Goal: Information Seeking & Learning: Learn about a topic

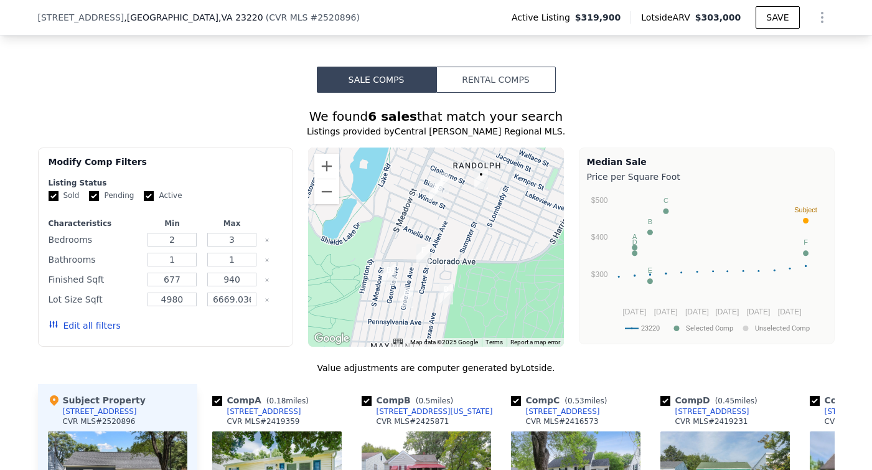
scroll to position [832, 0]
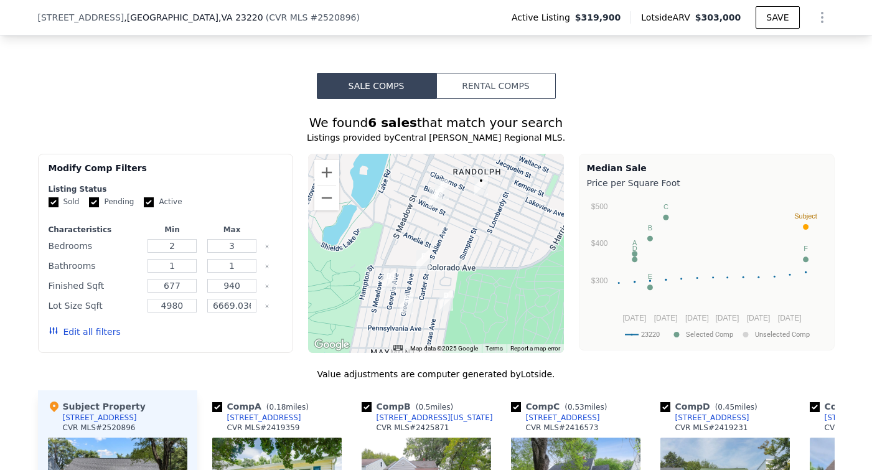
click at [495, 90] on button "Rental Comps" at bounding box center [496, 86] width 120 height 26
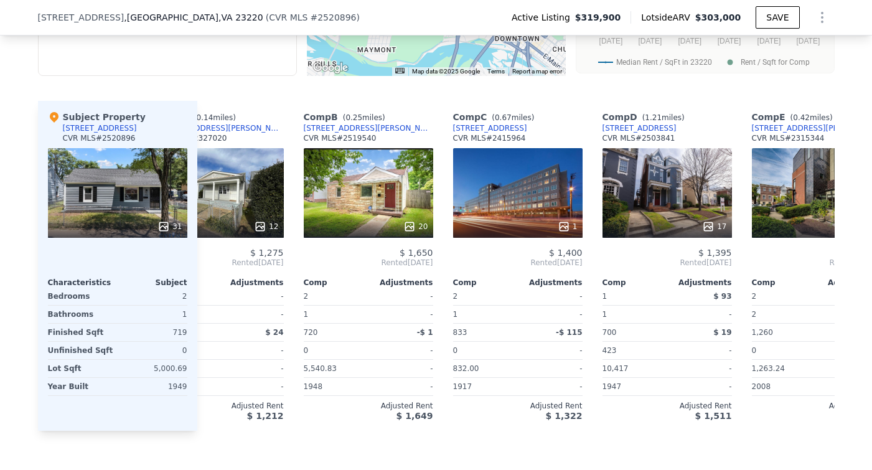
scroll to position [0, 59]
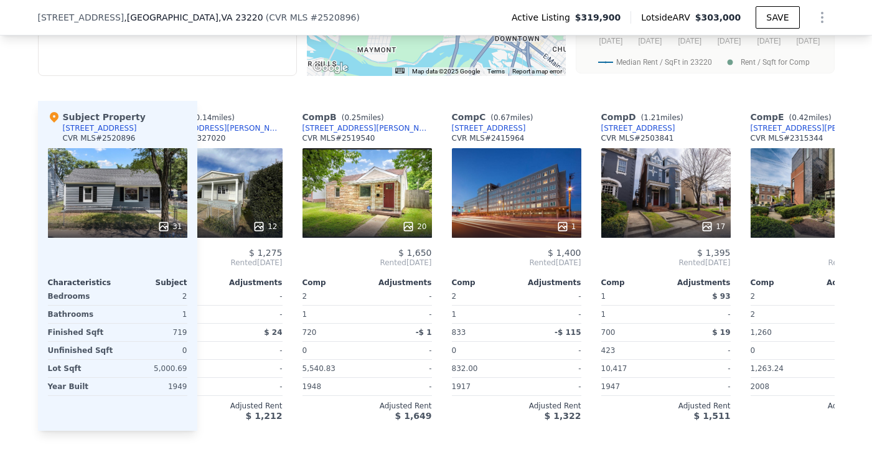
click at [536, 2] on div "1706 Claiborne St , Richmond County , VA 23220 ( CVR MLS # 2520896 ) Active Lis…" at bounding box center [436, 17] width 797 height 35
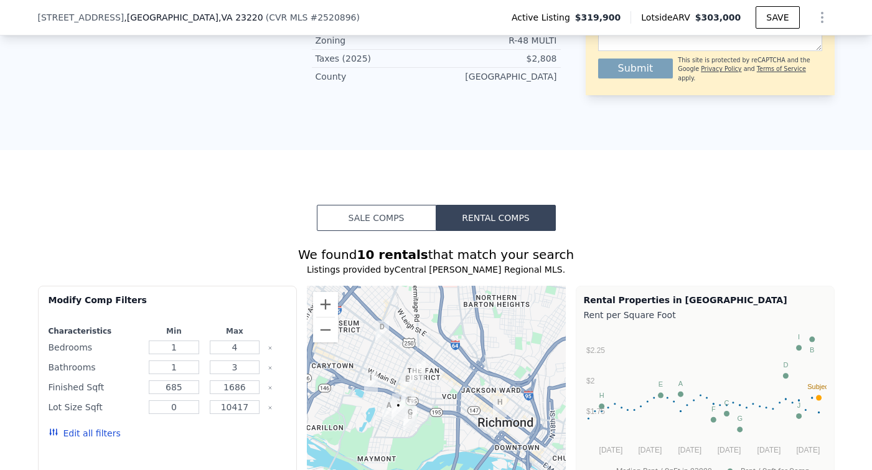
scroll to position [700, 0]
click at [401, 215] on button "Sale Comps" at bounding box center [377, 218] width 120 height 26
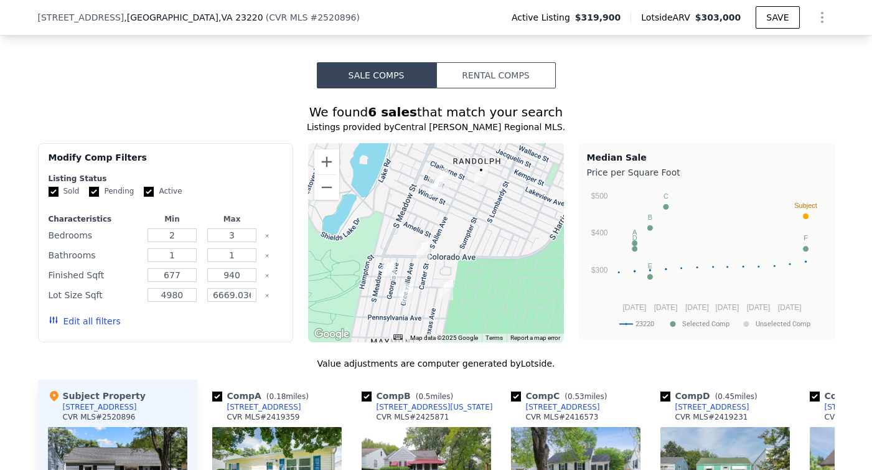
scroll to position [838, 0]
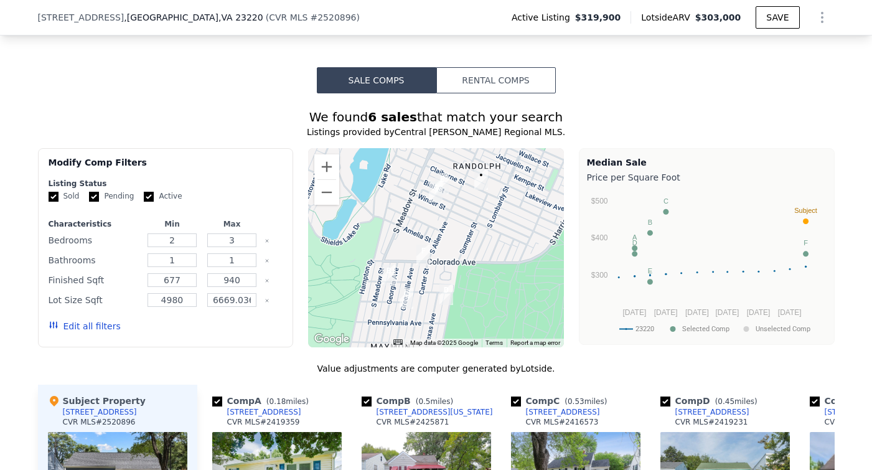
click at [473, 73] on button "Rental Comps" at bounding box center [496, 80] width 120 height 26
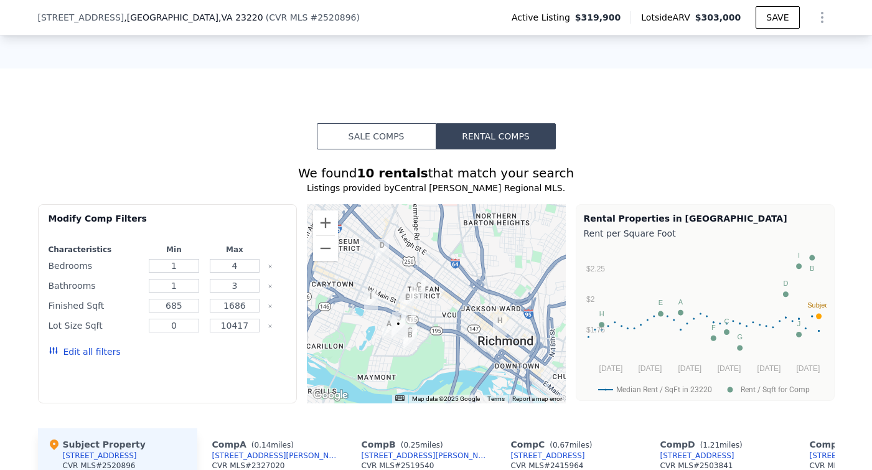
scroll to position [781, 0]
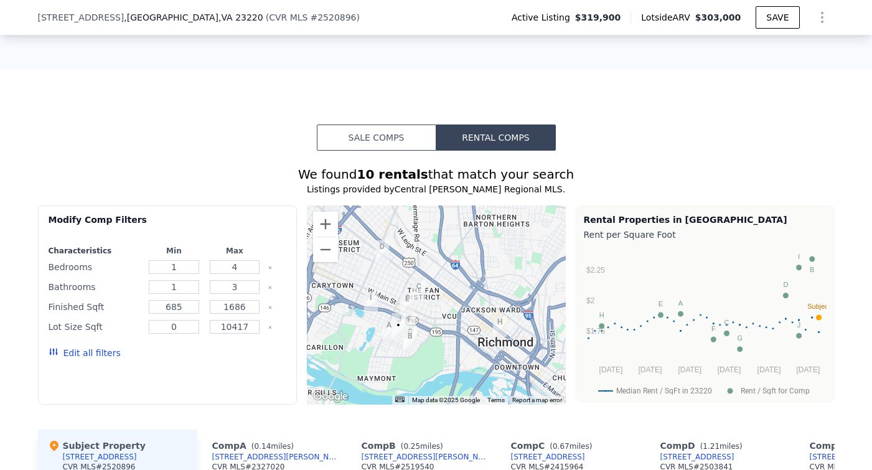
click at [380, 127] on button "Sale Comps" at bounding box center [377, 137] width 120 height 26
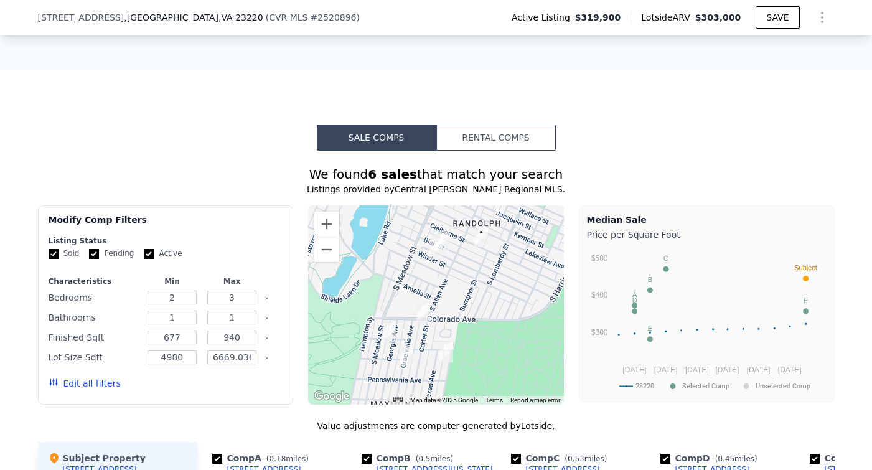
click at [461, 124] on button "Rental Comps" at bounding box center [496, 137] width 120 height 26
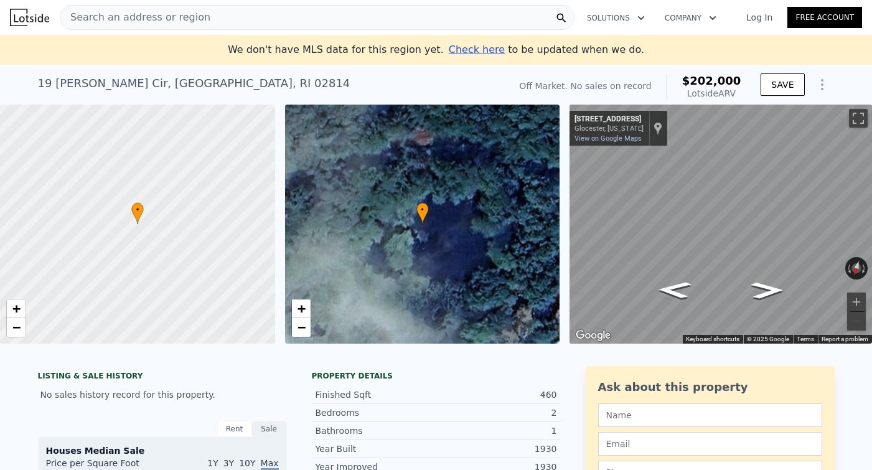
click at [149, 16] on span "Search an address or region" at bounding box center [135, 17] width 150 height 15
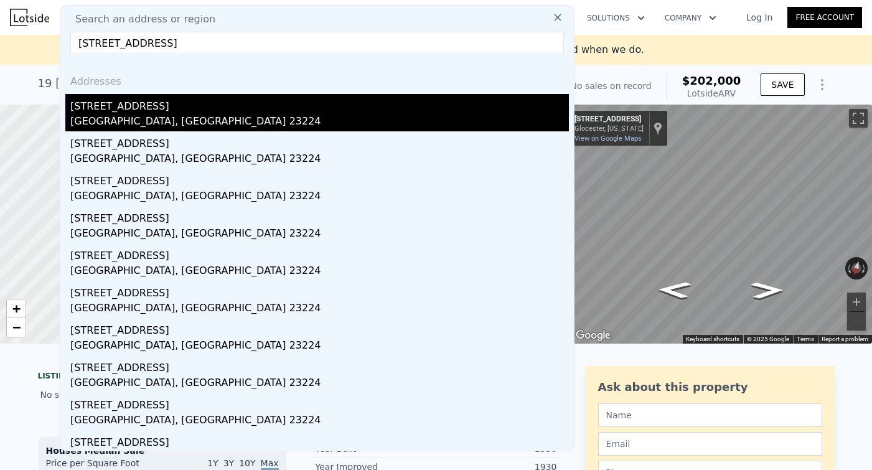
type input "1826 Keswick Ave, Richmond, VA 23224"
click at [151, 115] on div "Richmond, VA 23224" at bounding box center [319, 122] width 499 height 17
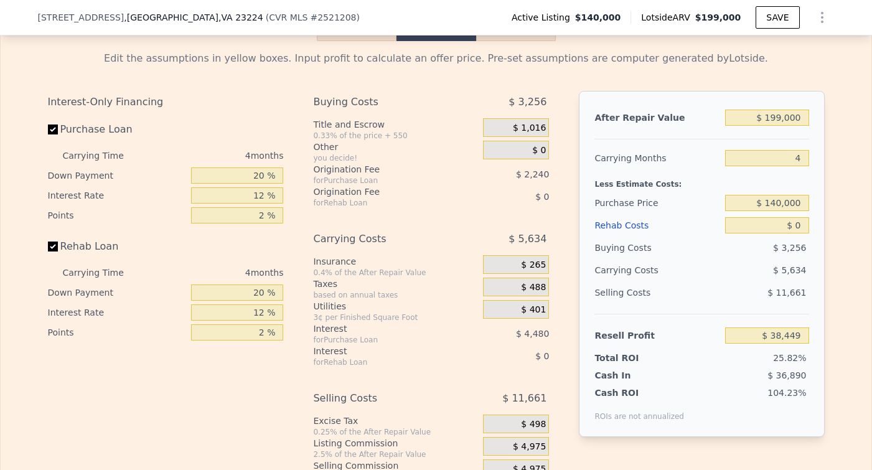
scroll to position [1813, 0]
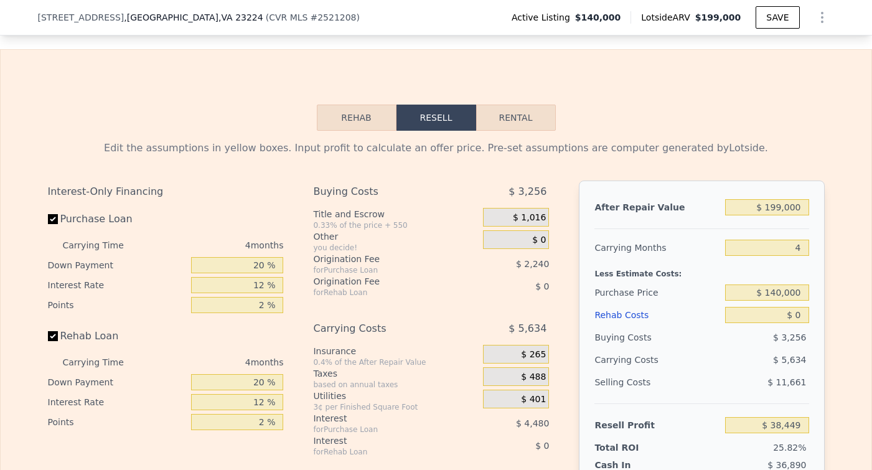
click at [344, 110] on button "Rehab" at bounding box center [357, 118] width 80 height 26
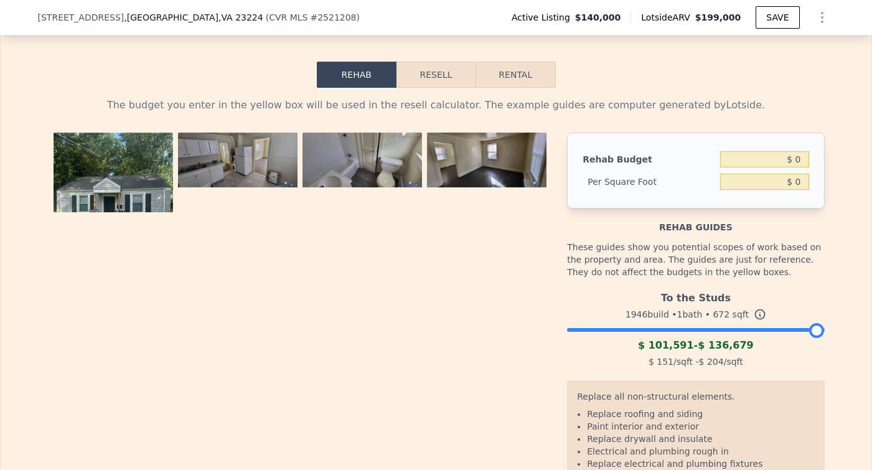
scroll to position [1869, 0]
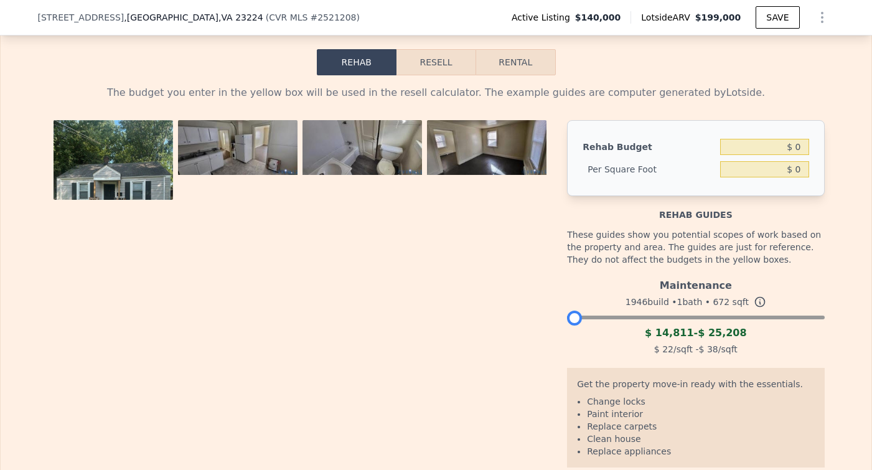
drag, startPoint x: 819, startPoint y: 320, endPoint x: 551, endPoint y: 301, distance: 269.0
click at [551, 301] on div "Rehab Budget $ 0 Per Square Foot $ 0 Rehab guides These guides show you potenti…" at bounding box center [436, 308] width 777 height 377
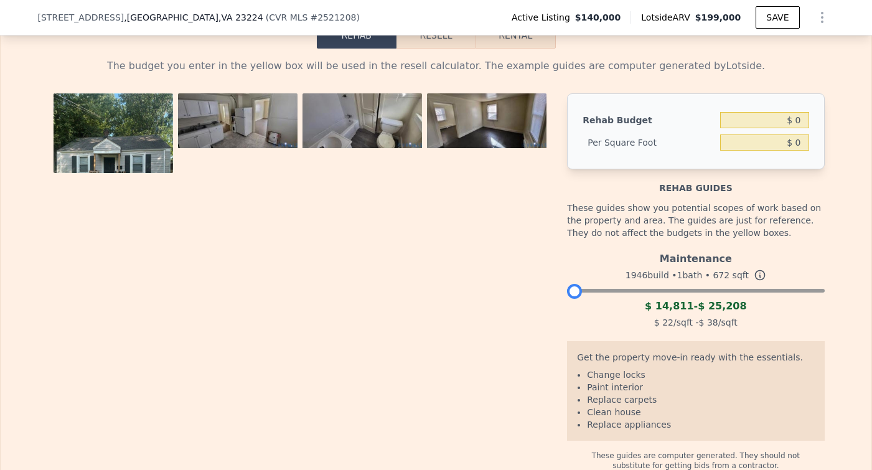
scroll to position [1905, 0]
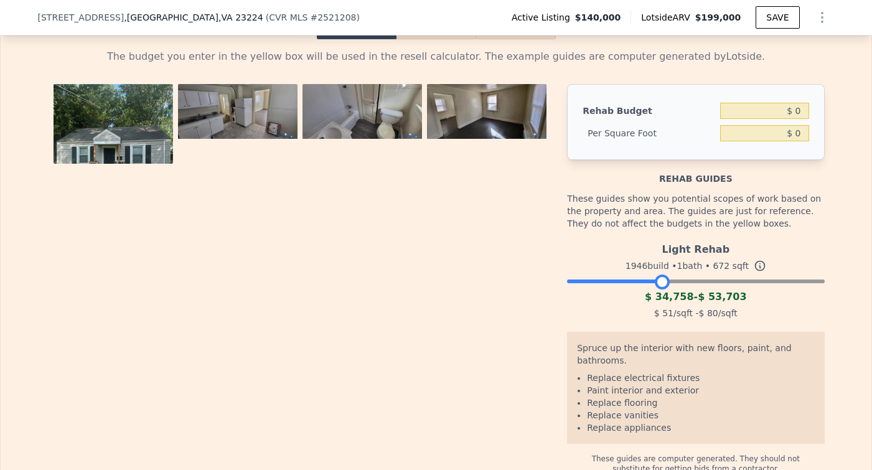
drag, startPoint x: 576, startPoint y: 276, endPoint x: 629, endPoint y: 290, distance: 54.8
click at [629, 290] on div "Light Rehab 1946 build • 1 bath • 672 sqft $ 34,758 - $ 53,703 $ 51 /sqft - $ 8…" at bounding box center [695, 279] width 257 height 85
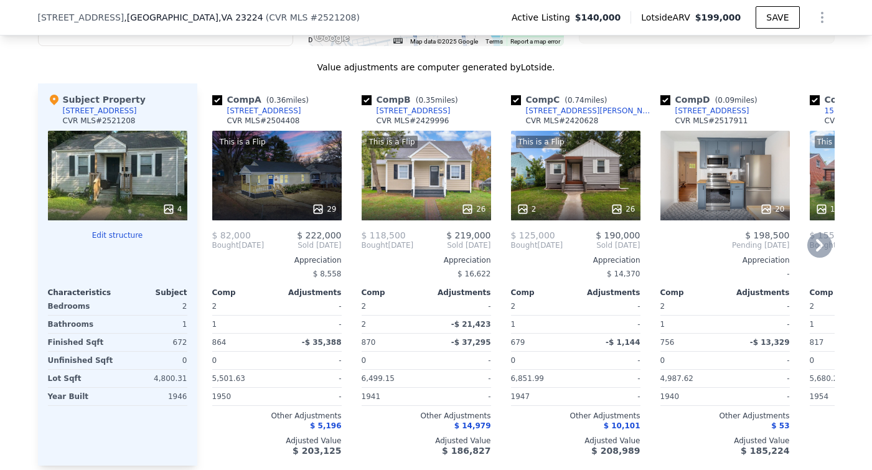
scroll to position [1315, 0]
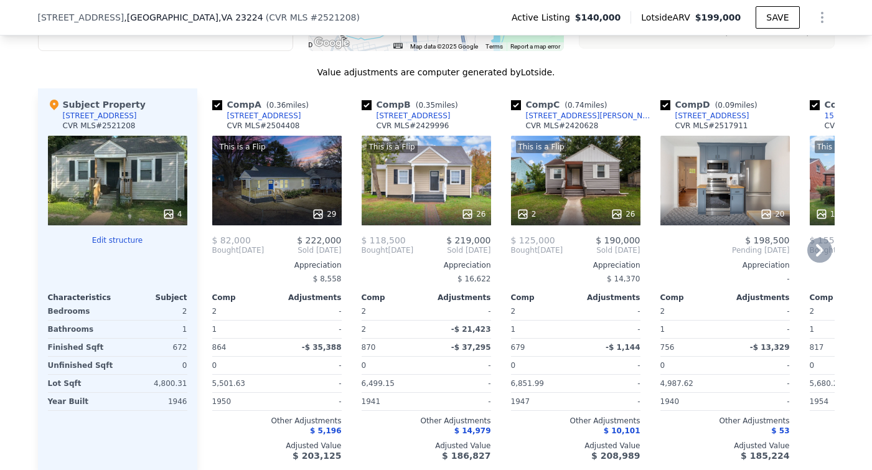
click at [249, 114] on div "1439 Minefee St" at bounding box center [264, 116] width 74 height 10
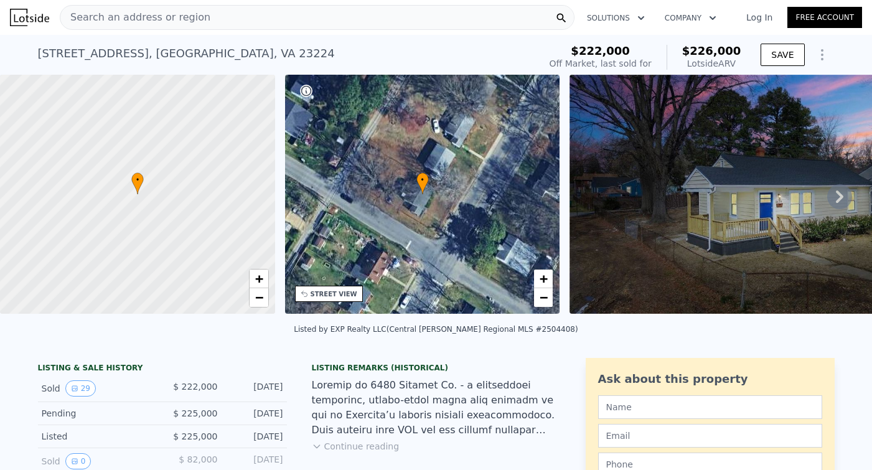
click at [835, 199] on icon at bounding box center [839, 196] width 25 height 25
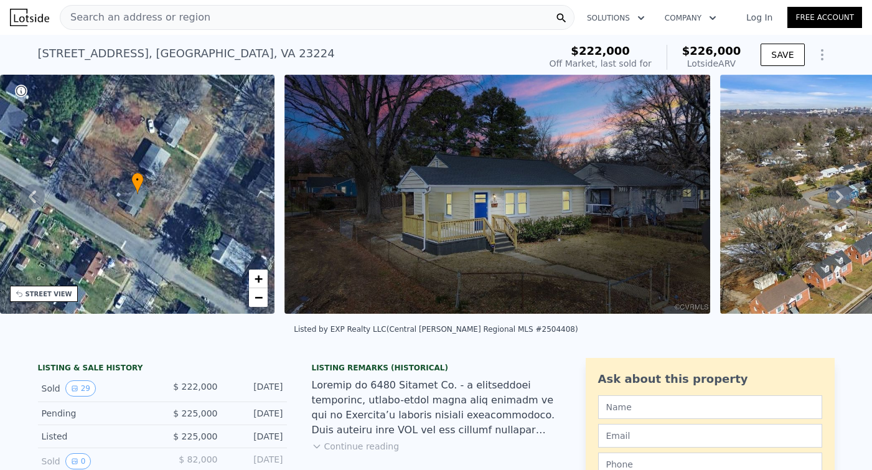
click at [842, 195] on icon at bounding box center [839, 196] width 7 height 12
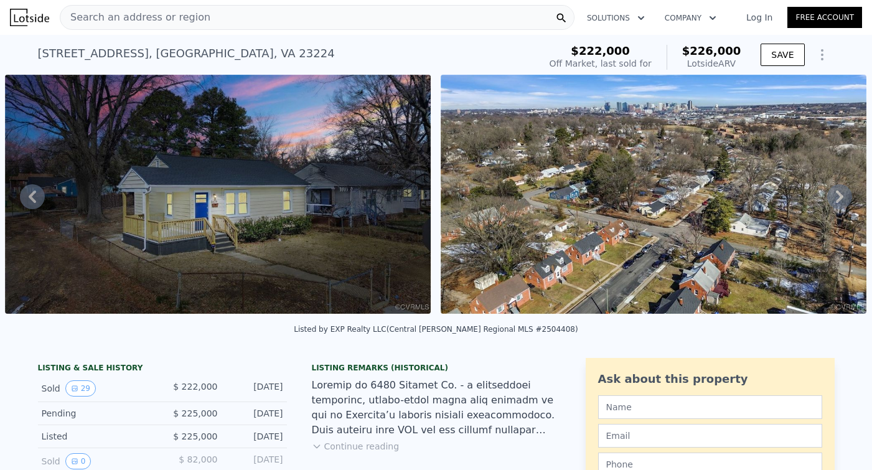
scroll to position [0, 1005]
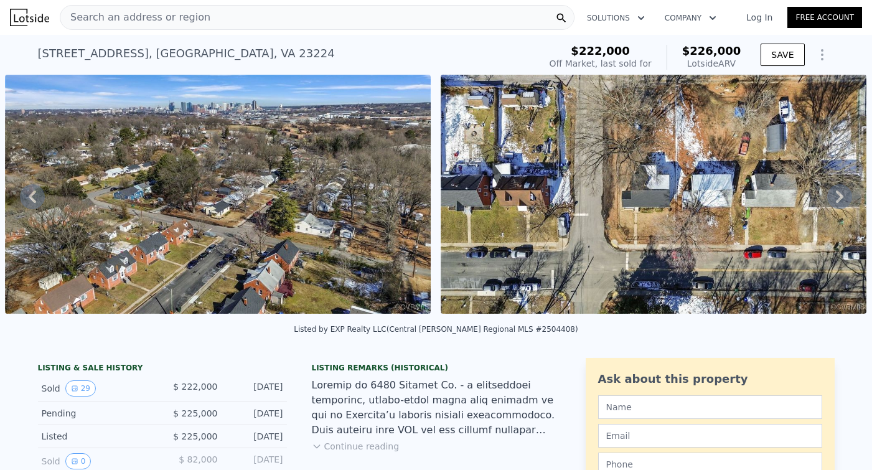
click at [842, 195] on icon at bounding box center [839, 196] width 7 height 12
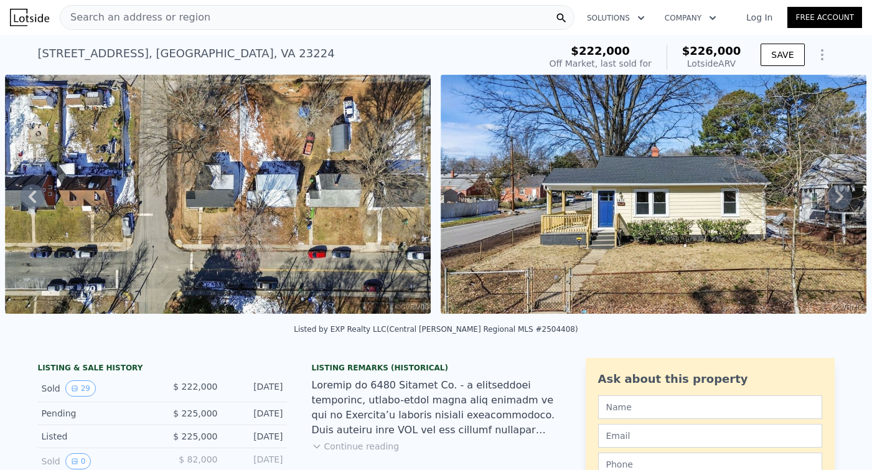
click at [842, 195] on icon at bounding box center [839, 196] width 7 height 12
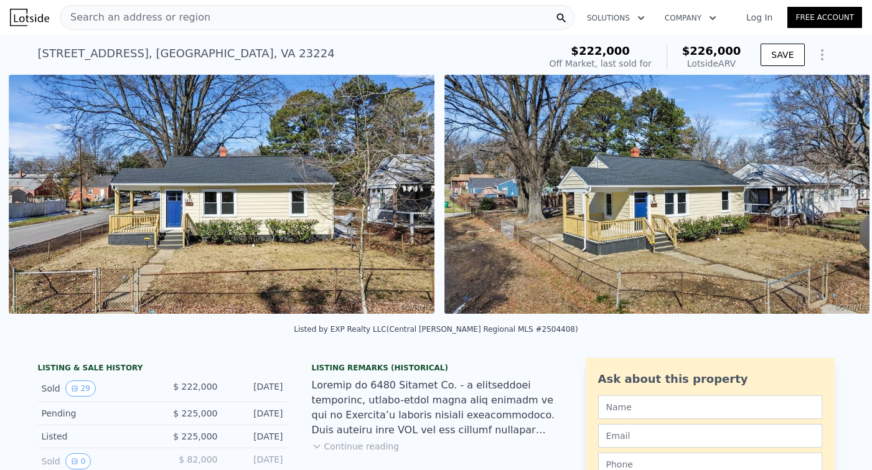
scroll to position [0, 1877]
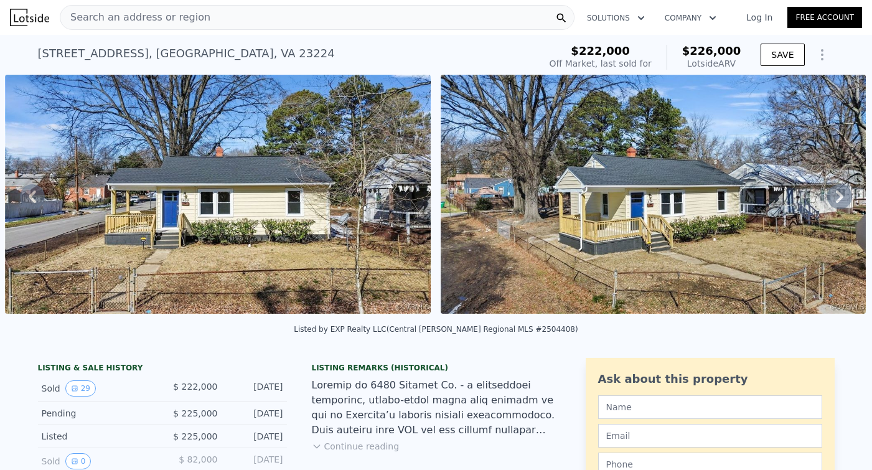
click at [842, 195] on icon at bounding box center [839, 196] width 7 height 12
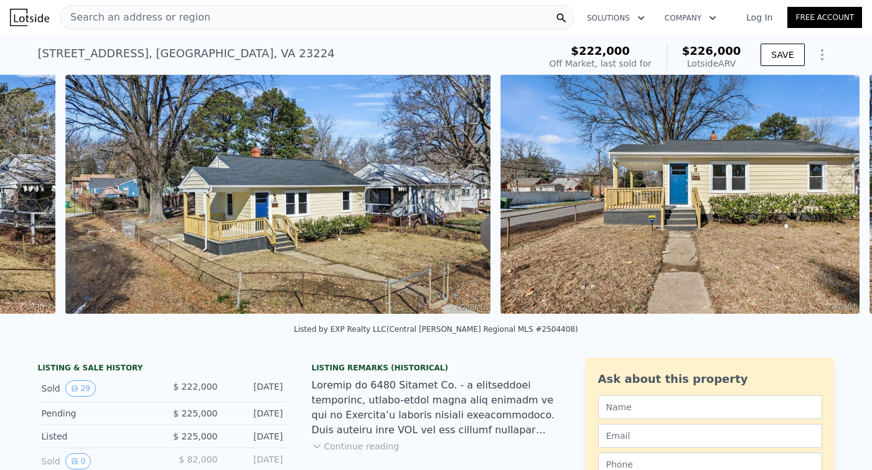
scroll to position [0, 2313]
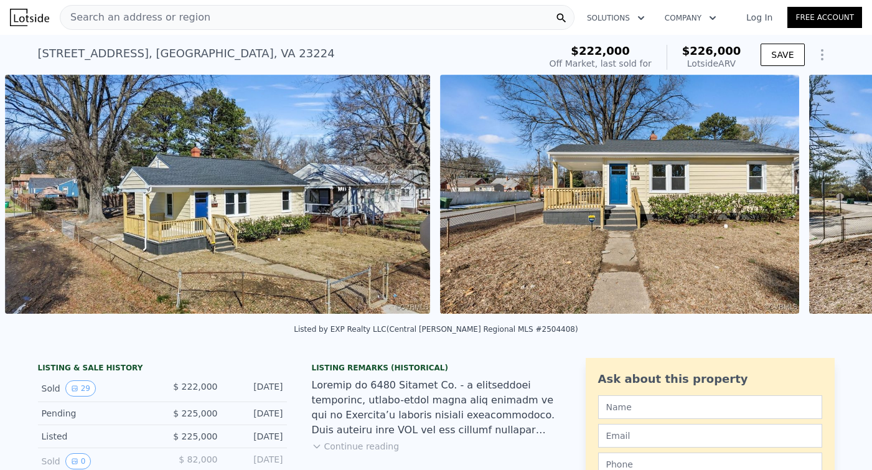
click at [842, 195] on div "• + − • + − STREET VIEW Loading... SATELLITE VIEW" at bounding box center [436, 196] width 872 height 243
click at [842, 195] on icon at bounding box center [839, 196] width 7 height 12
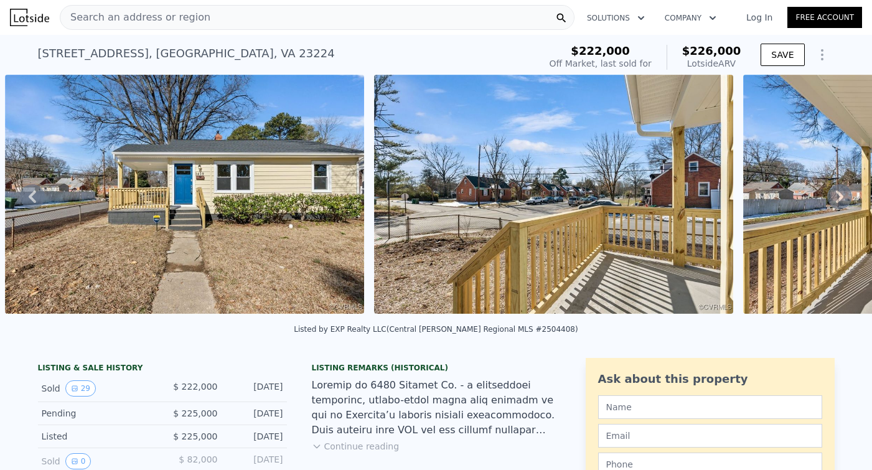
click at [842, 195] on icon at bounding box center [839, 196] width 7 height 12
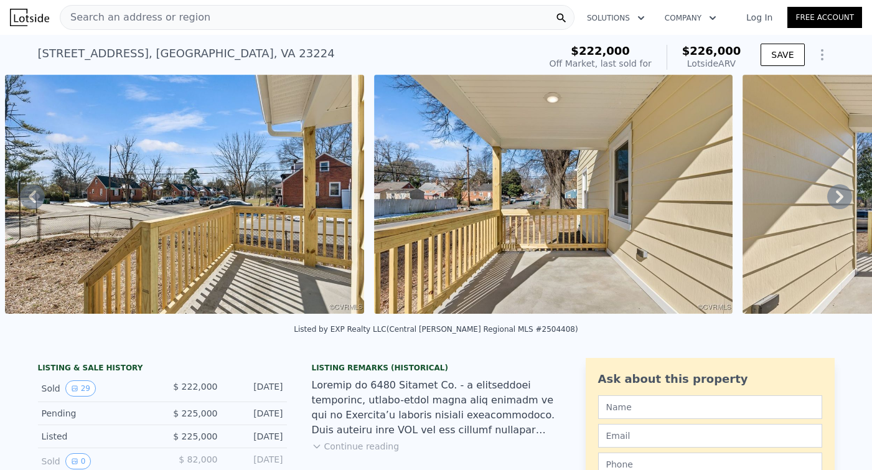
click at [842, 195] on icon at bounding box center [839, 196] width 7 height 12
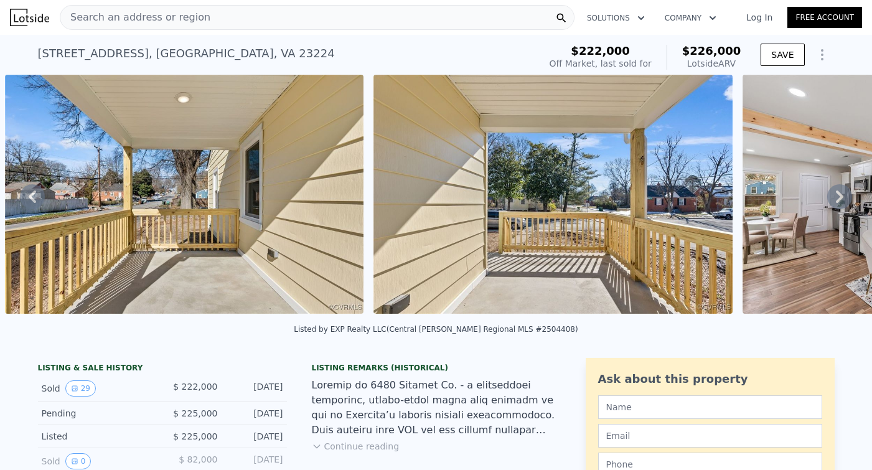
click at [842, 195] on icon at bounding box center [839, 196] width 7 height 12
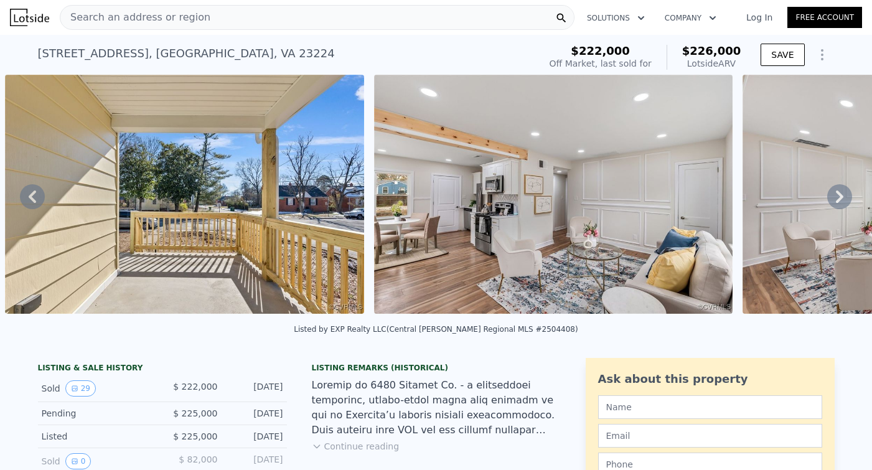
click at [842, 195] on icon at bounding box center [839, 196] width 7 height 12
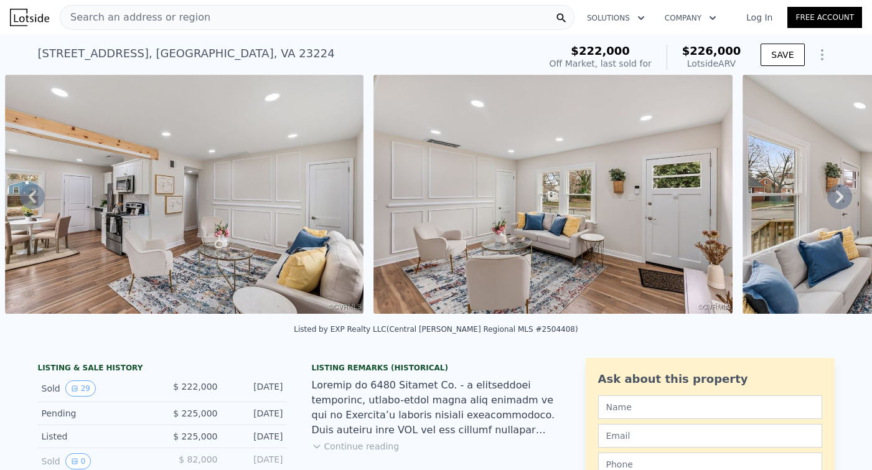
click at [842, 195] on div "• + − • + − STREET VIEW Loading... SATELLITE VIEW" at bounding box center [436, 196] width 872 height 243
click at [842, 195] on icon at bounding box center [839, 196] width 7 height 12
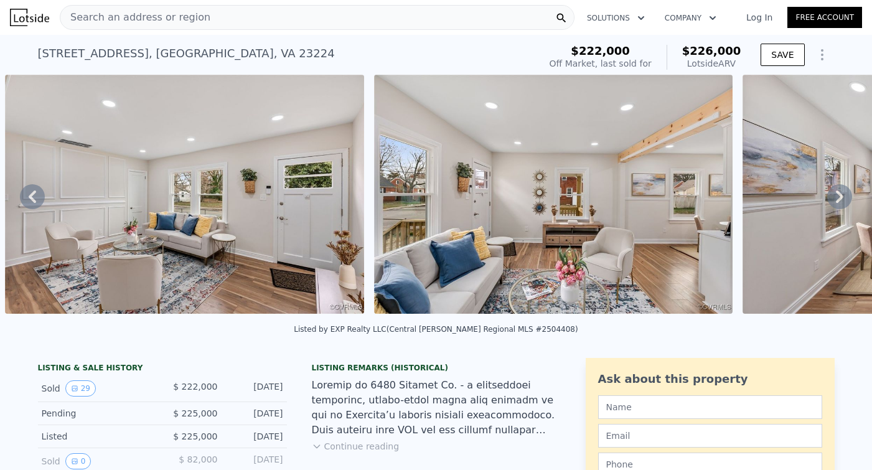
click at [842, 195] on div "• + − • + − STREET VIEW Loading... SATELLITE VIEW" at bounding box center [436, 196] width 872 height 243
click at [842, 195] on icon at bounding box center [839, 196] width 7 height 12
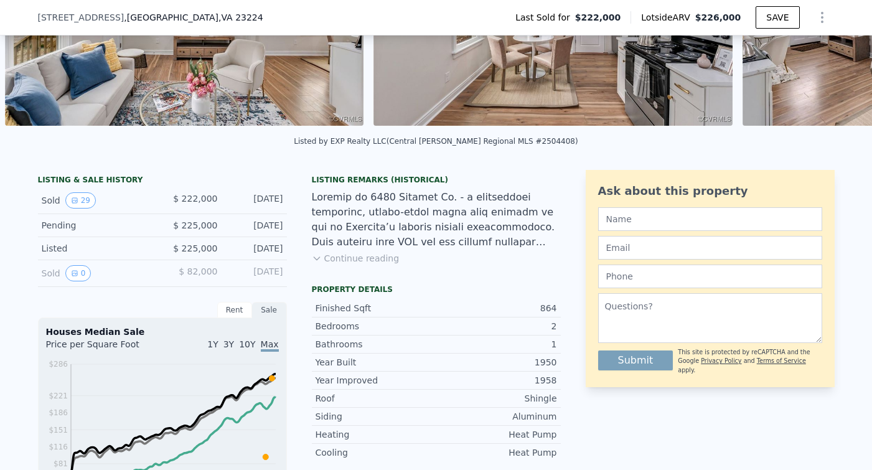
scroll to position [184, 0]
click at [207, 278] on div "$ 82,000" at bounding box center [189, 273] width 55 height 16
click at [84, 273] on button "0" at bounding box center [78, 273] width 26 height 16
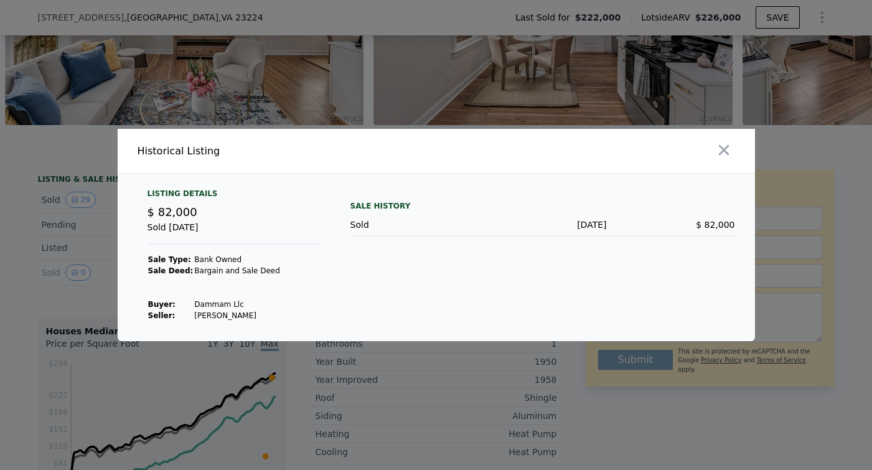
click at [405, 66] on div at bounding box center [436, 235] width 872 height 470
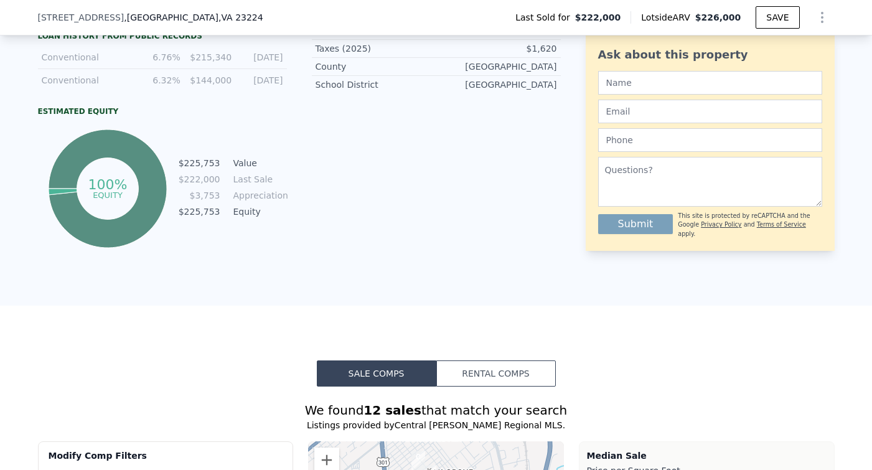
scroll to position [332, 0]
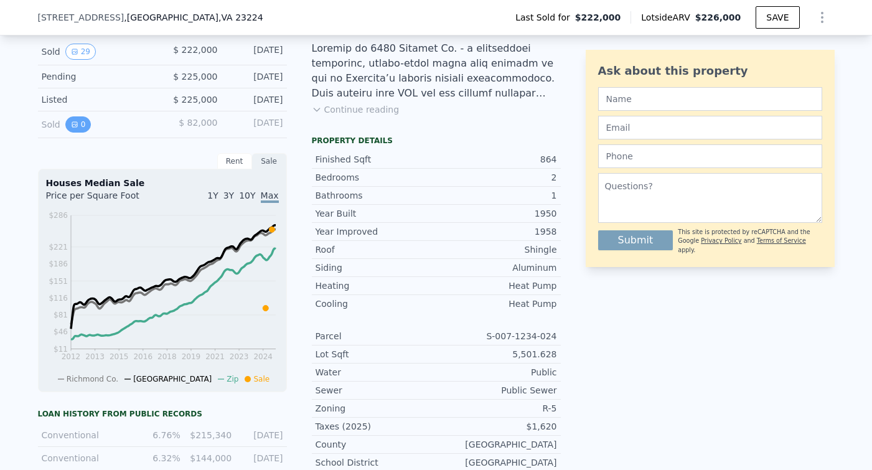
click at [81, 126] on button "0" at bounding box center [78, 124] width 26 height 16
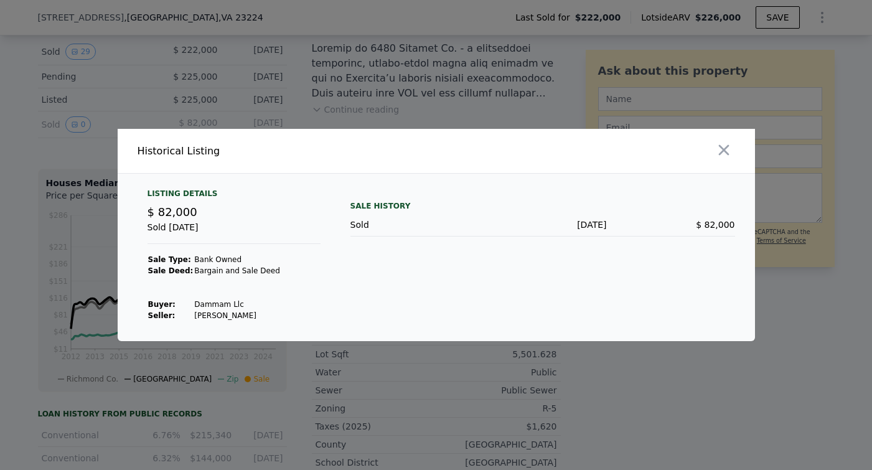
click at [95, 245] on div at bounding box center [436, 235] width 872 height 470
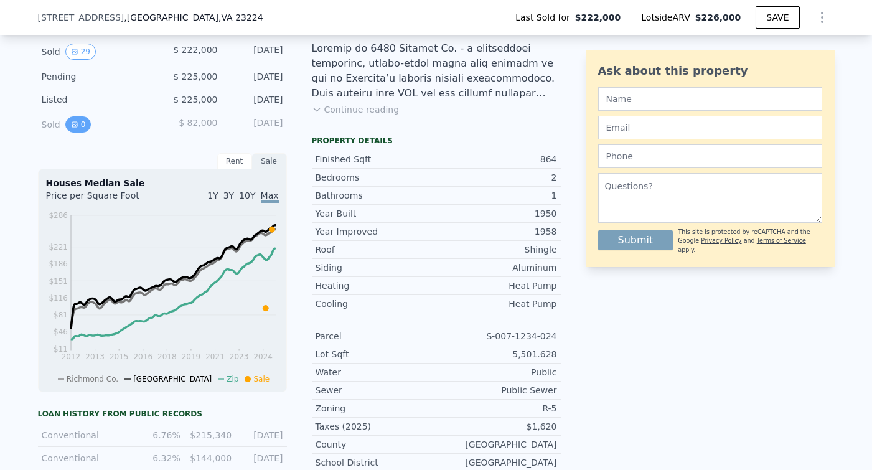
click at [83, 119] on button "0" at bounding box center [78, 124] width 26 height 16
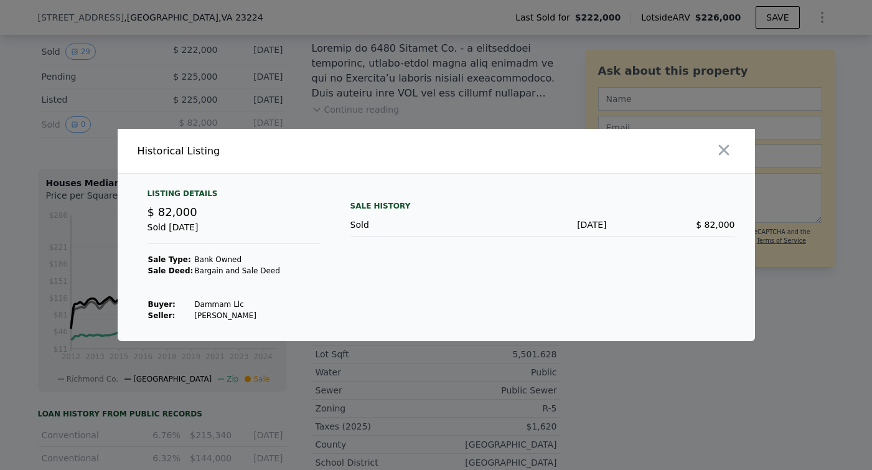
click at [143, 116] on div at bounding box center [436, 235] width 872 height 470
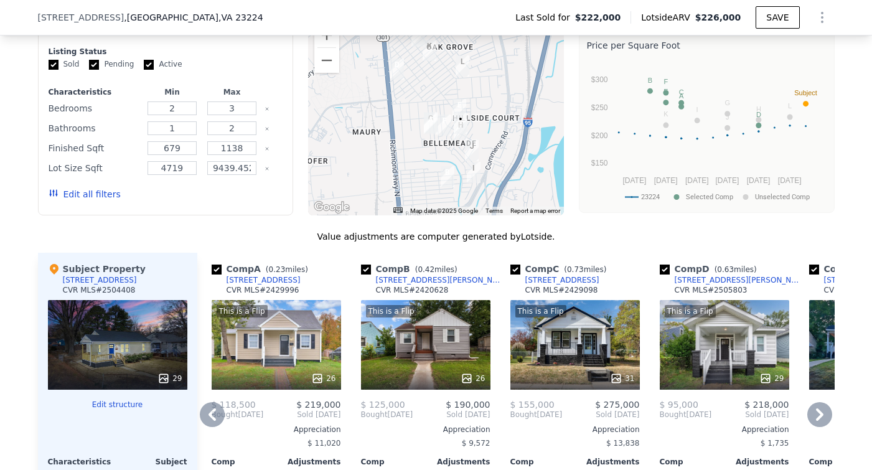
scroll to position [1130, 0]
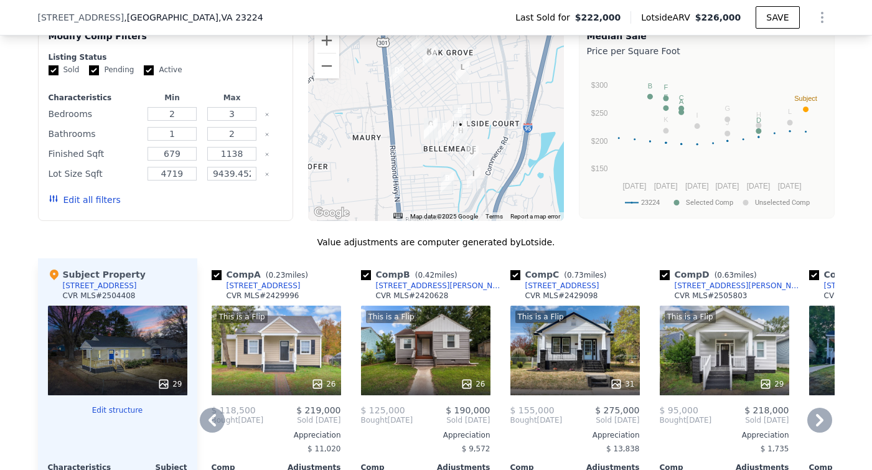
click at [267, 284] on div "[STREET_ADDRESS]" at bounding box center [264, 286] width 74 height 10
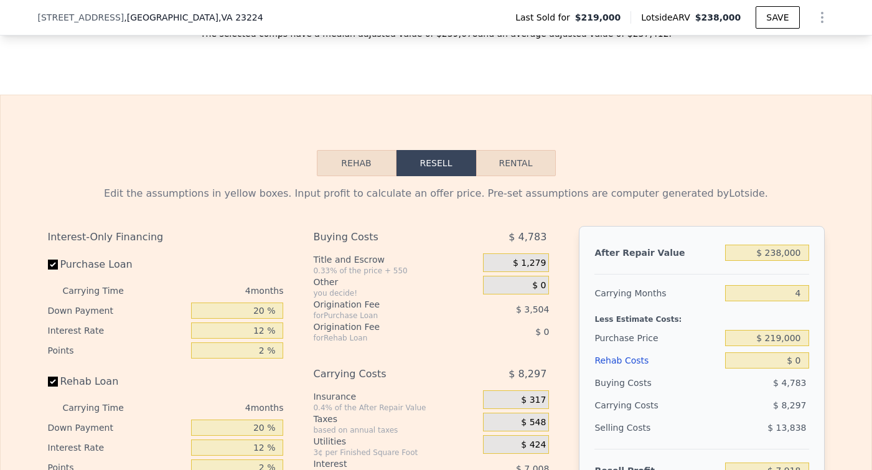
scroll to position [1758, 0]
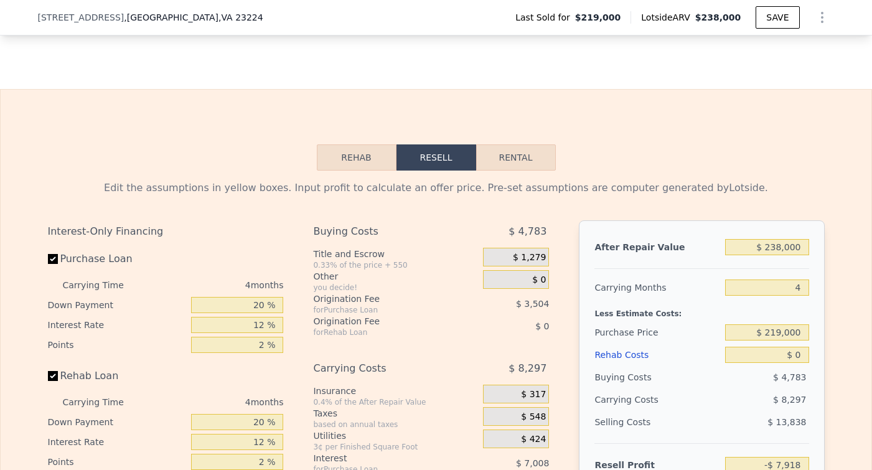
click at [360, 158] on button "Rehab" at bounding box center [357, 157] width 80 height 26
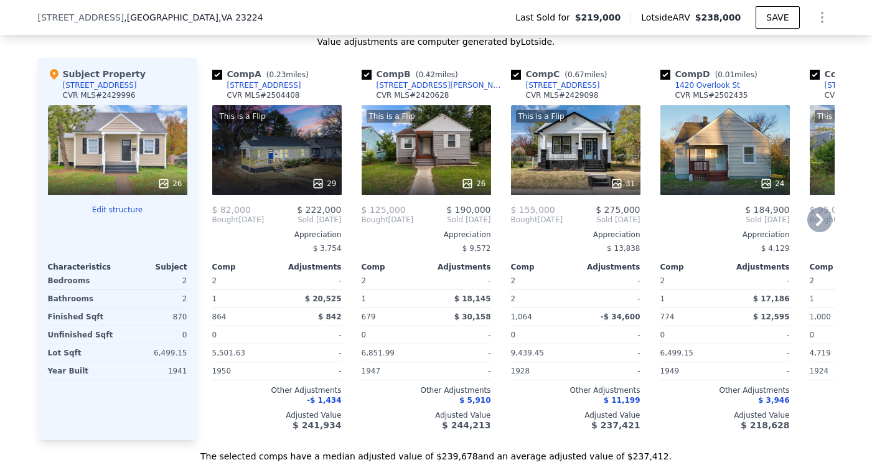
scroll to position [1327, 0]
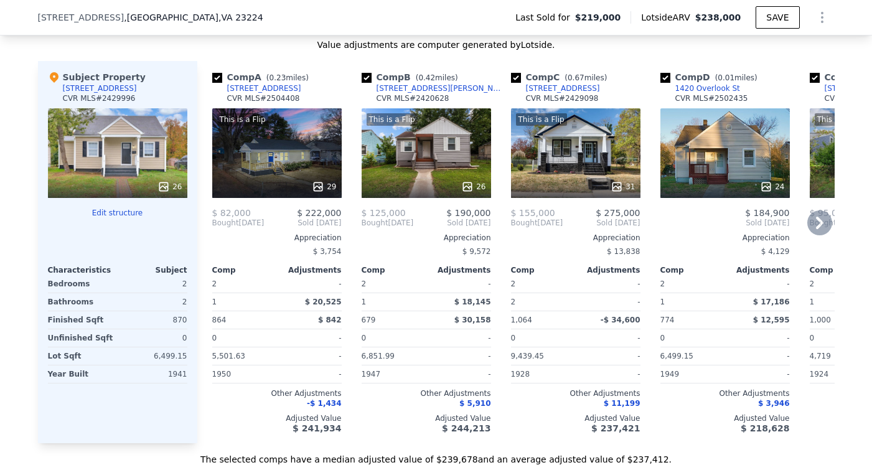
click at [551, 88] on div "1815 Fairfax Ave" at bounding box center [563, 88] width 74 height 10
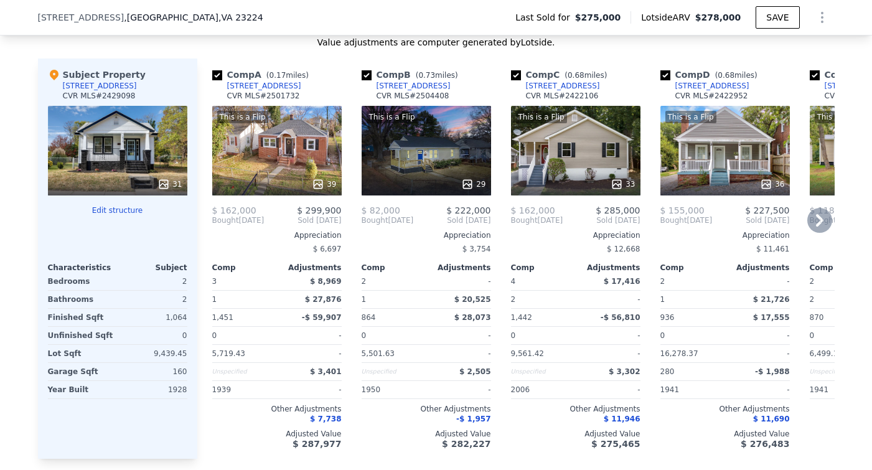
scroll to position [1298, 0]
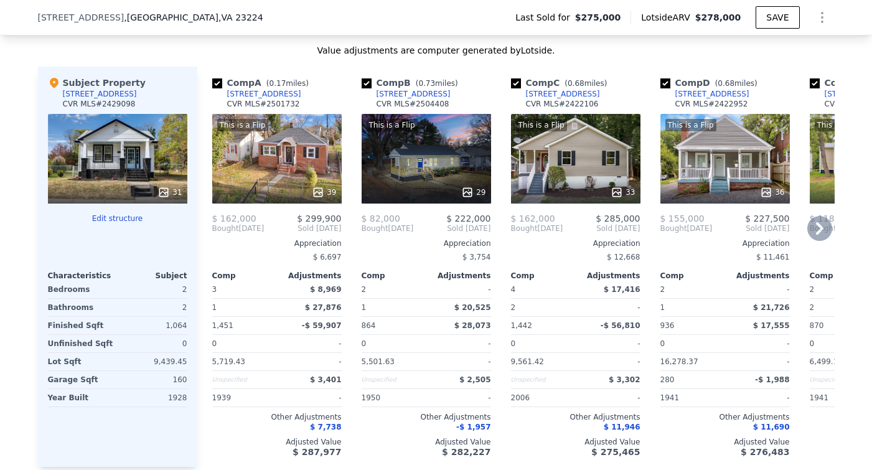
click at [261, 93] on div "[STREET_ADDRESS]" at bounding box center [264, 94] width 74 height 10
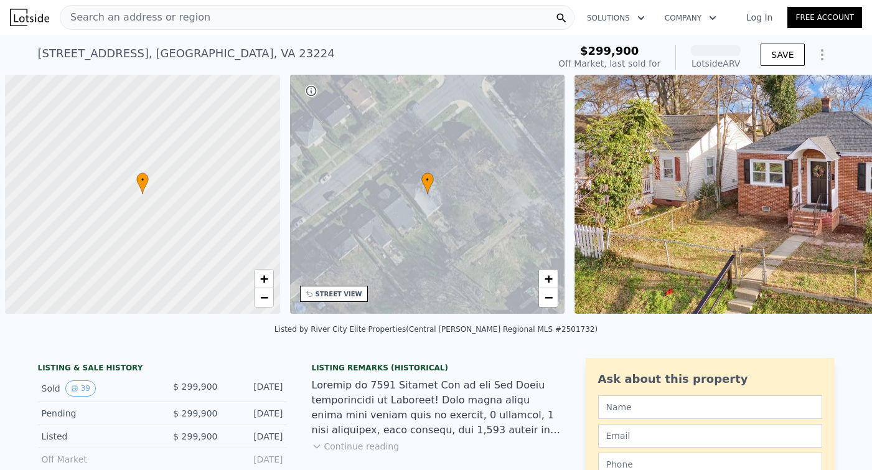
scroll to position [0, 5]
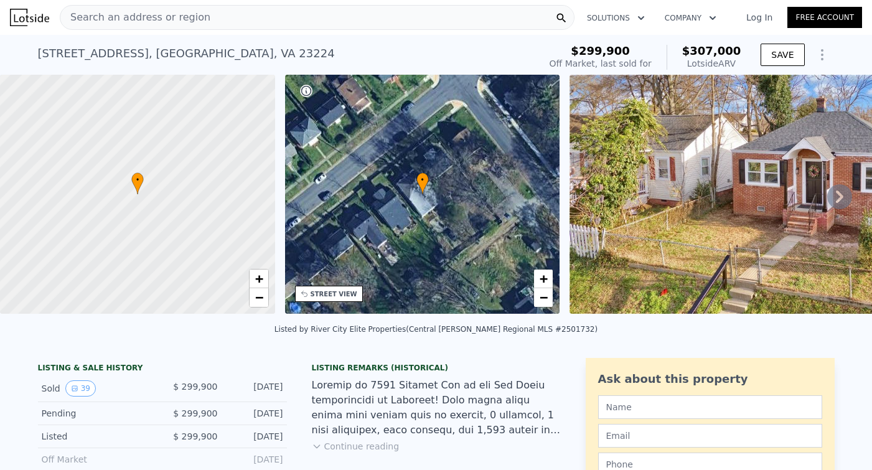
click at [844, 190] on icon at bounding box center [839, 196] width 25 height 25
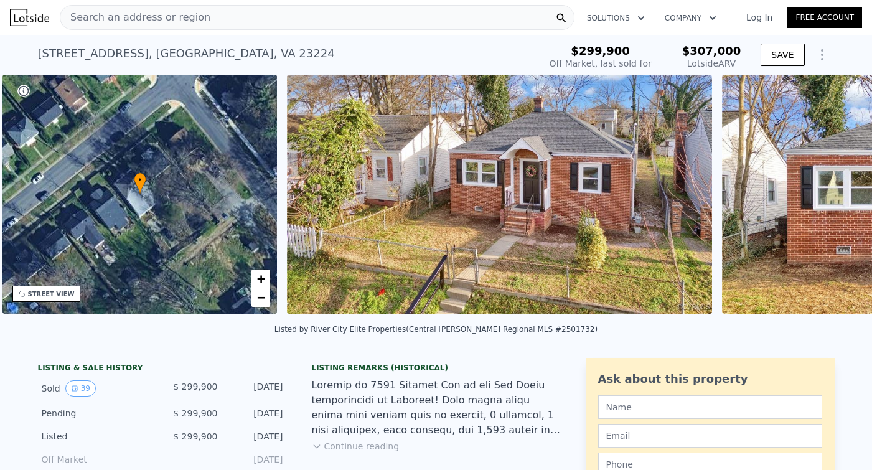
scroll to position [0, 290]
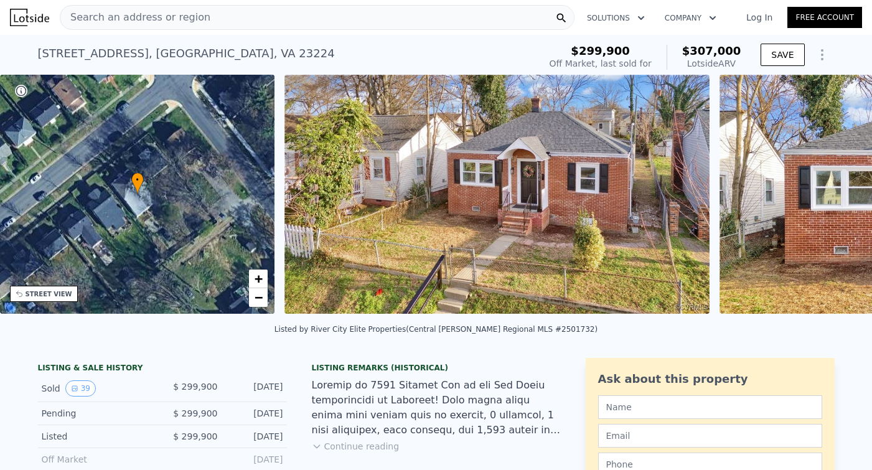
click at [844, 190] on div "• + − • + − STREET VIEW Loading... SATELLITE VIEW" at bounding box center [436, 196] width 872 height 243
click at [843, 192] on icon at bounding box center [839, 196] width 25 height 25
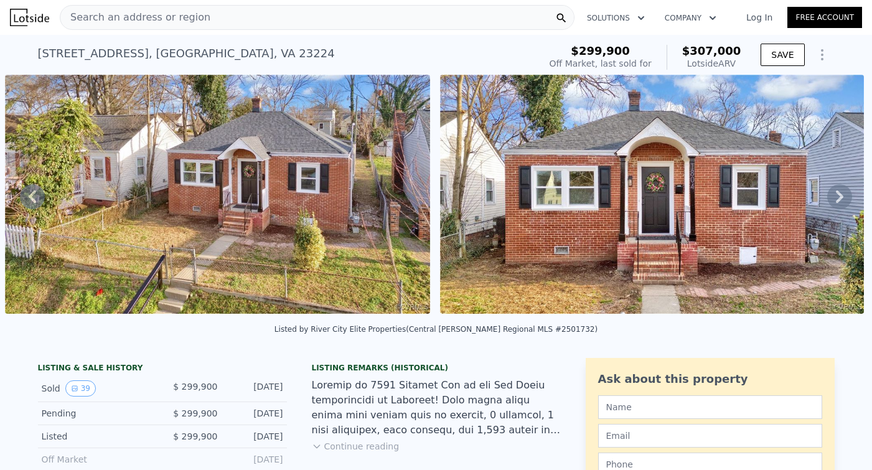
click at [840, 194] on icon at bounding box center [839, 196] width 7 height 12
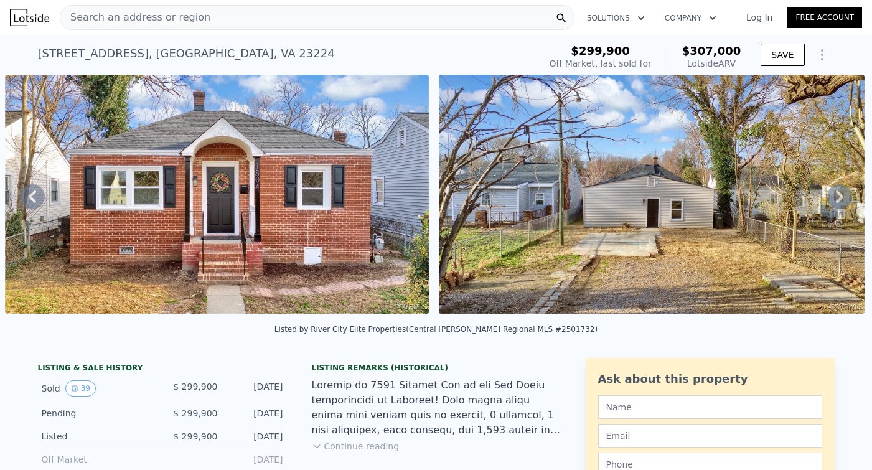
click at [840, 194] on icon at bounding box center [839, 196] width 7 height 12
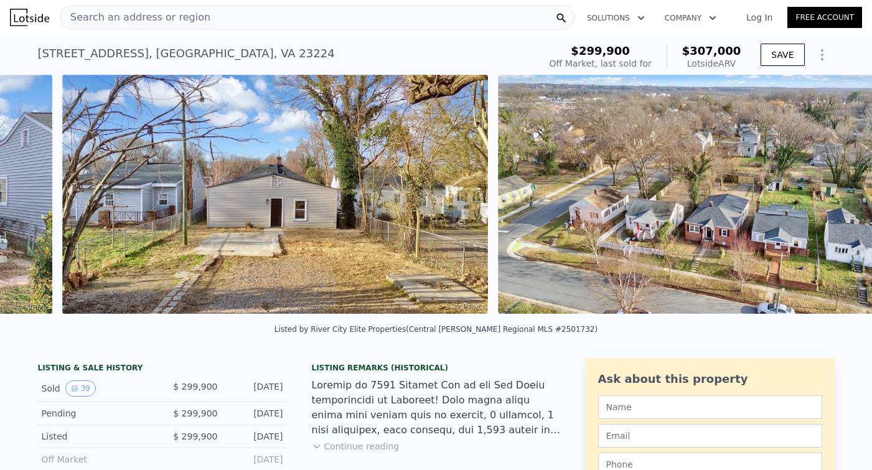
scroll to position [0, 1439]
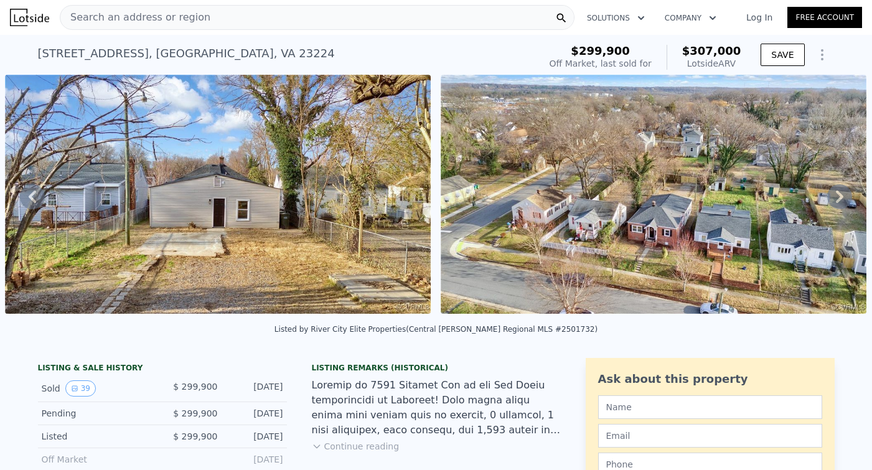
click at [840, 194] on icon at bounding box center [839, 196] width 7 height 12
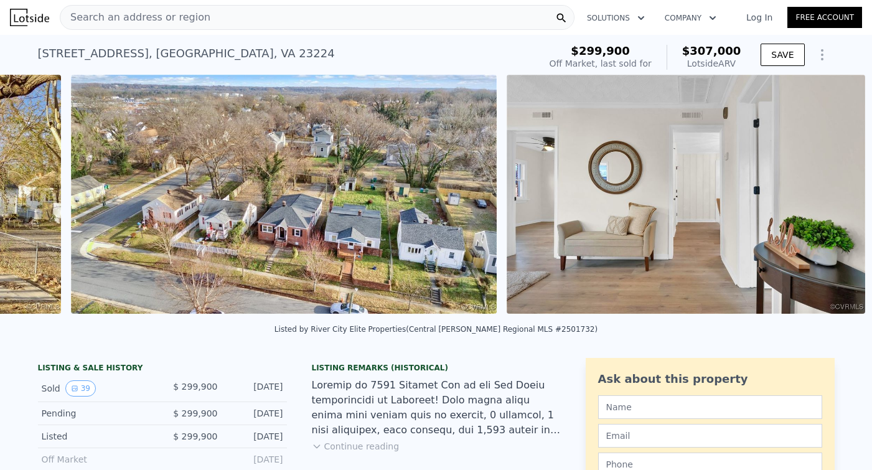
scroll to position [0, 1874]
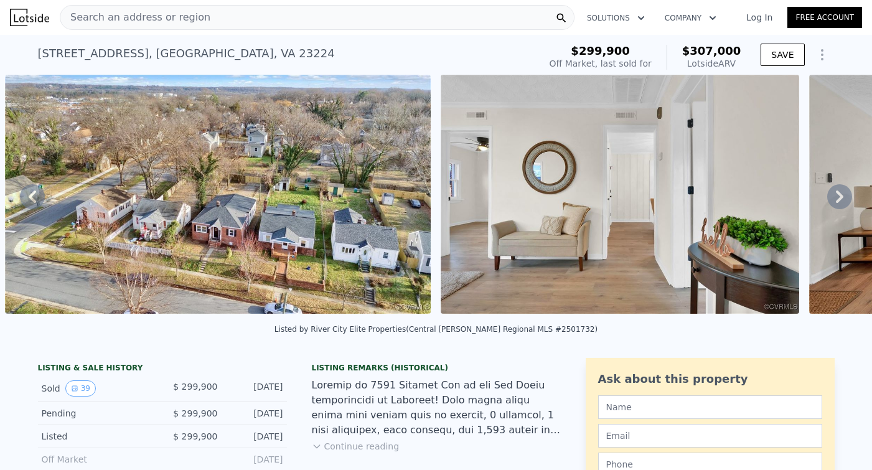
click at [840, 194] on icon at bounding box center [839, 196] width 7 height 12
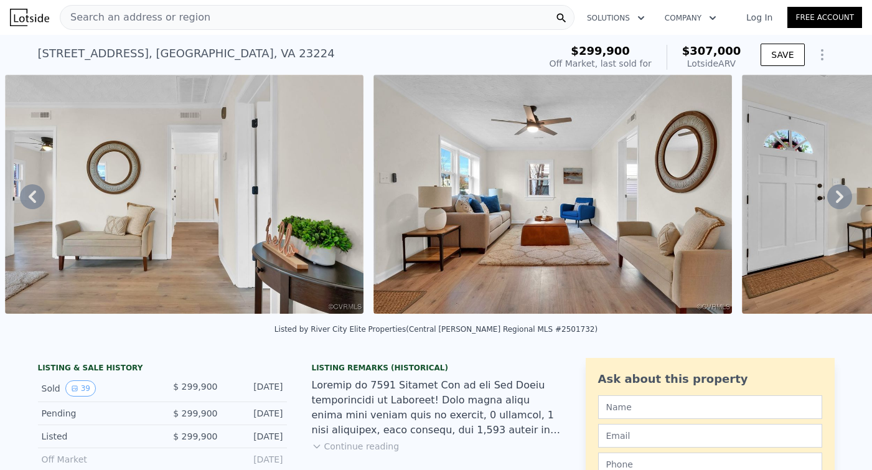
click at [840, 194] on icon at bounding box center [839, 196] width 7 height 12
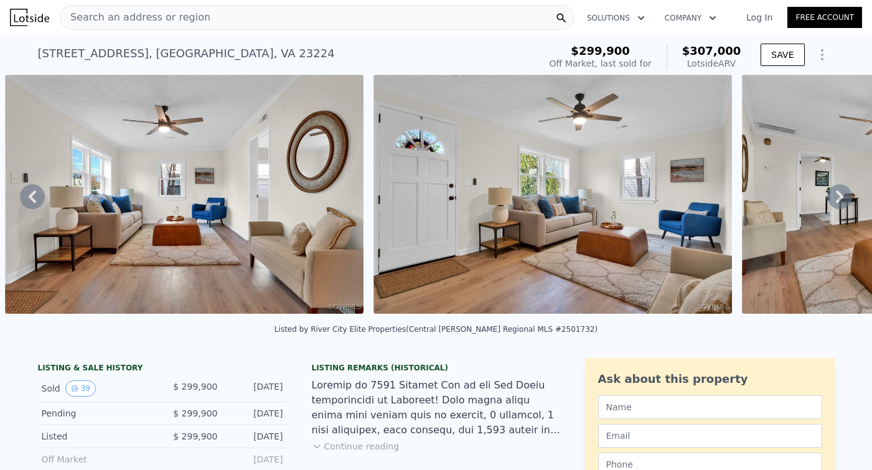
click at [840, 194] on div "• + − • + − STREET VIEW Loading... SATELLITE VIEW" at bounding box center [436, 196] width 872 height 243
click at [37, 196] on icon at bounding box center [32, 196] width 25 height 25
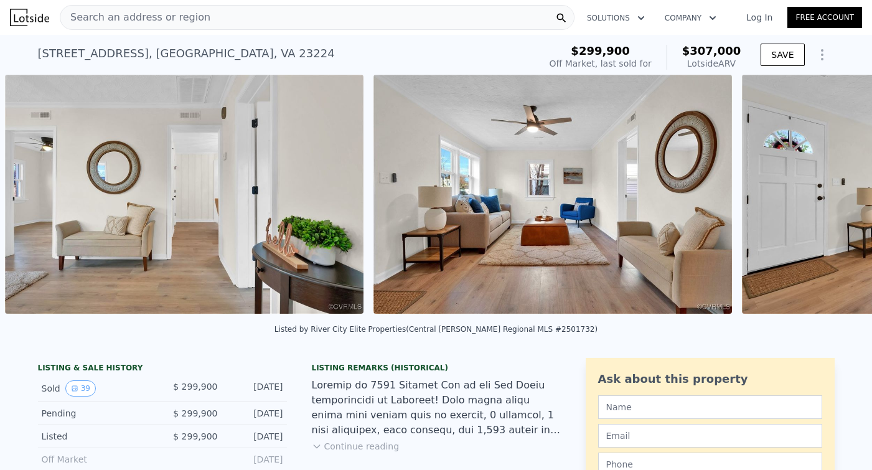
click at [37, 196] on div "• + − • + − STREET VIEW Loading... SATELLITE VIEW" at bounding box center [436, 196] width 872 height 243
click at [37, 196] on icon at bounding box center [32, 196] width 25 height 25
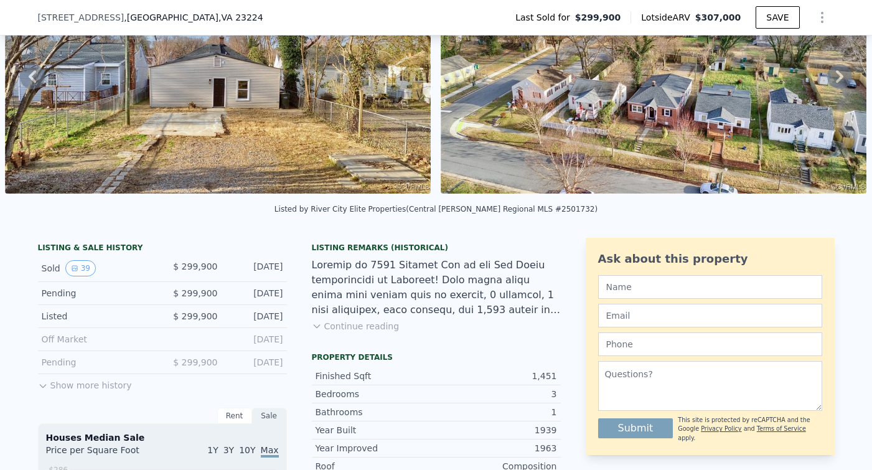
scroll to position [146, 0]
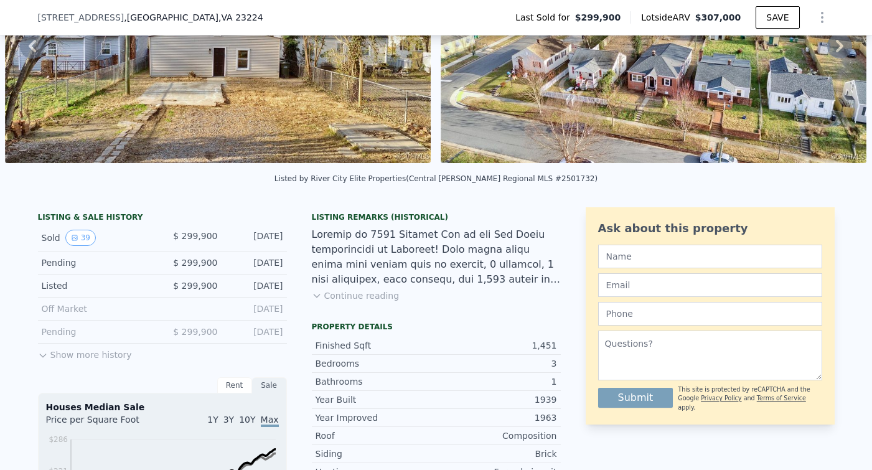
click at [105, 347] on button "Show more history" at bounding box center [85, 352] width 94 height 17
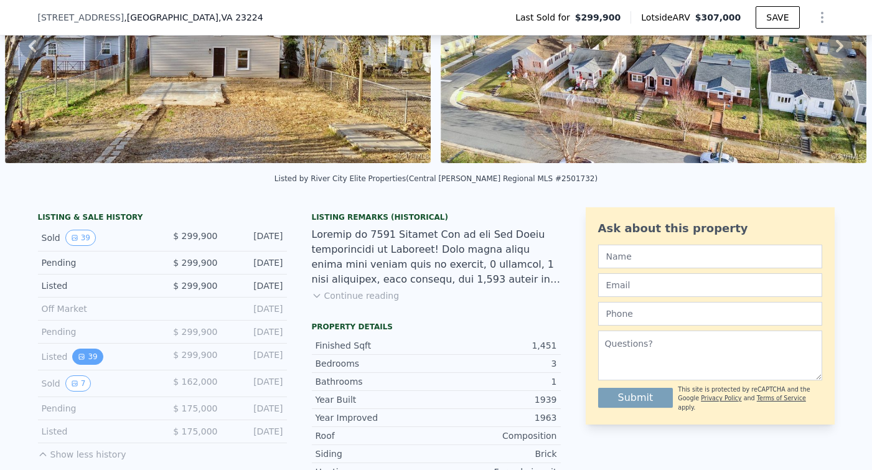
click at [87, 355] on button "39" at bounding box center [87, 357] width 31 height 16
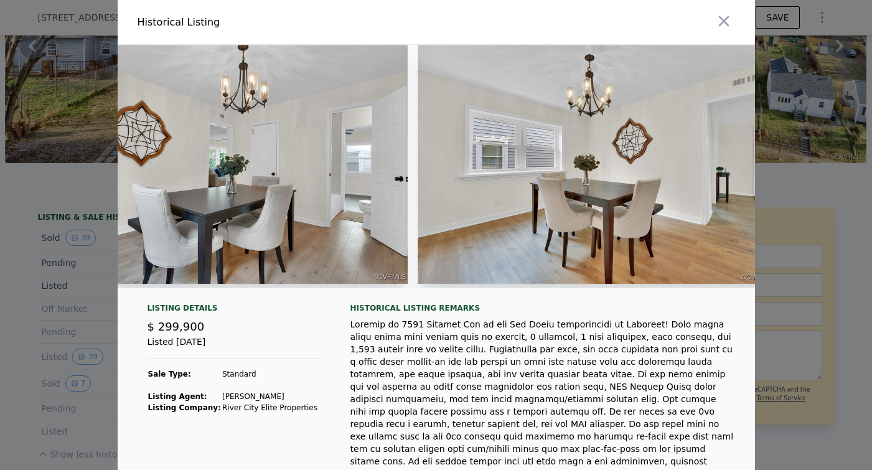
scroll to position [0, 3718]
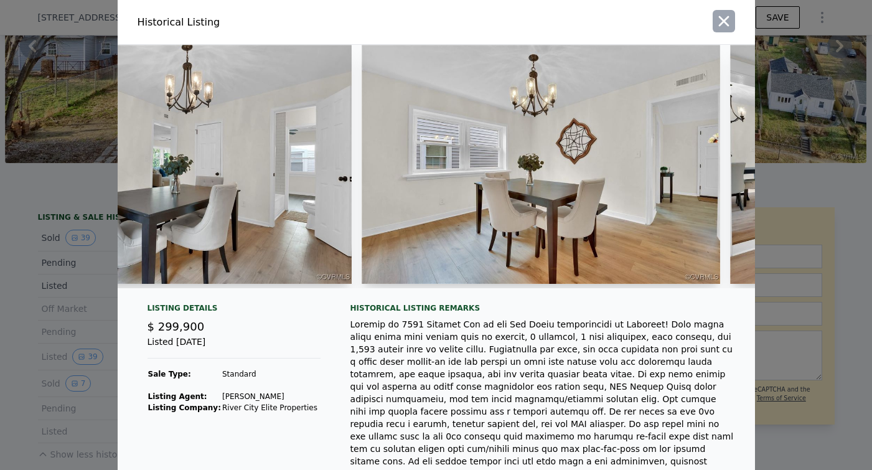
click at [729, 24] on icon "button" at bounding box center [723, 20] width 17 height 17
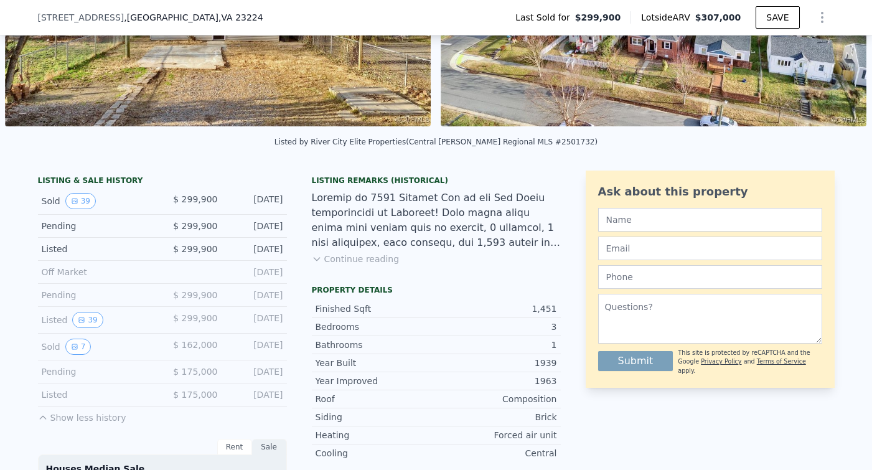
scroll to position [187, 0]
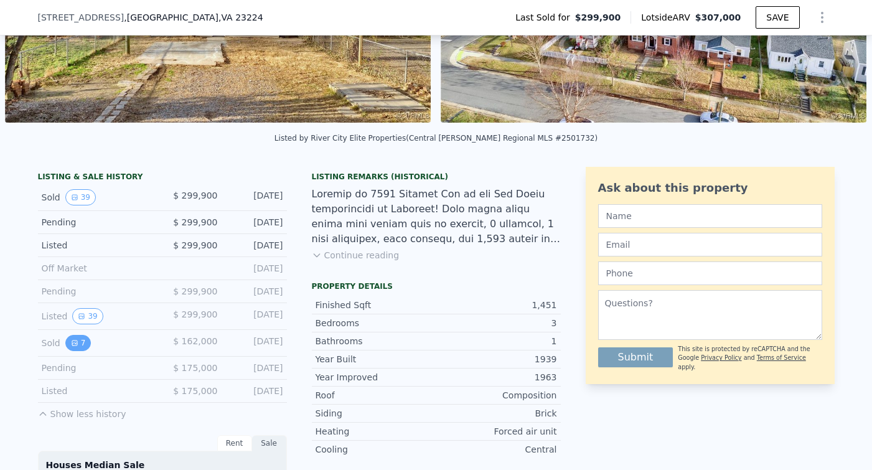
click at [78, 344] on button "7" at bounding box center [78, 343] width 26 height 16
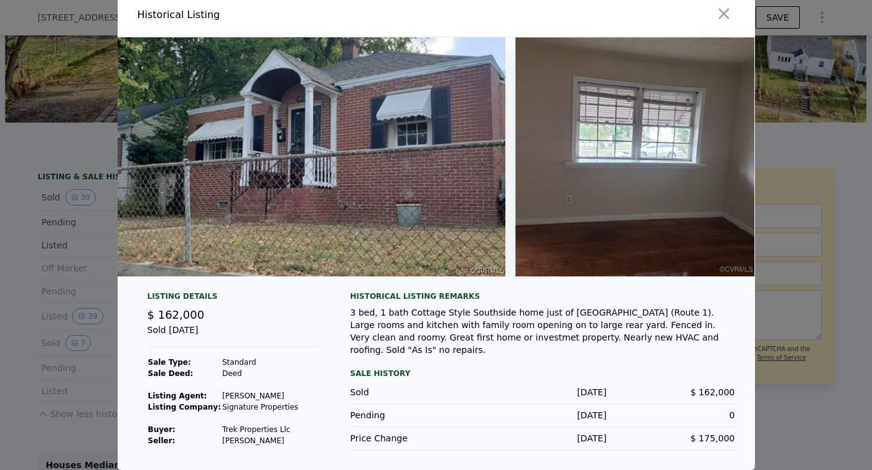
scroll to position [0, 12]
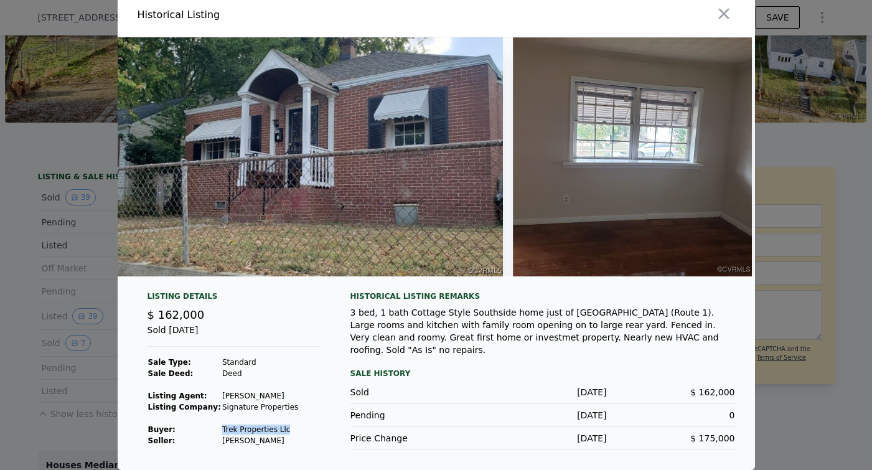
drag, startPoint x: 218, startPoint y: 434, endPoint x: 290, endPoint y: 430, distance: 72.3
click at [290, 430] on tr "Buyer : Trek Properties Llc" at bounding box center [224, 429] width 152 height 11
copy tr "Trek Properties Llc"
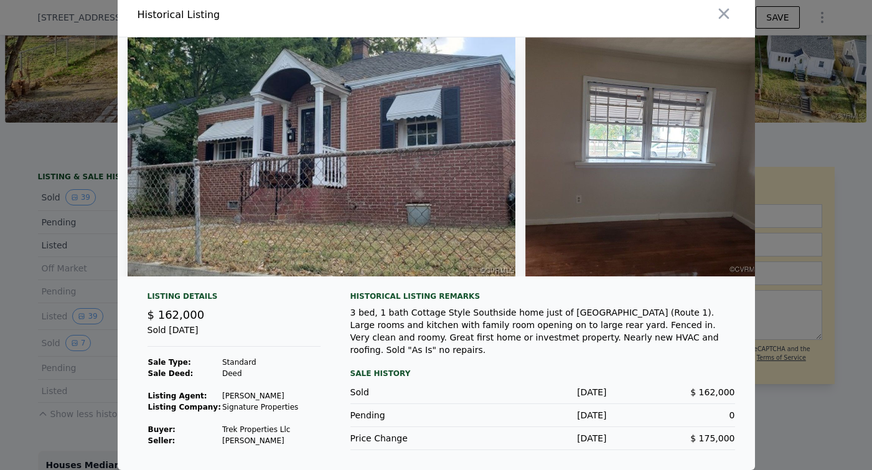
scroll to position [0, 0]
click at [719, 14] on icon "button" at bounding box center [723, 13] width 17 height 17
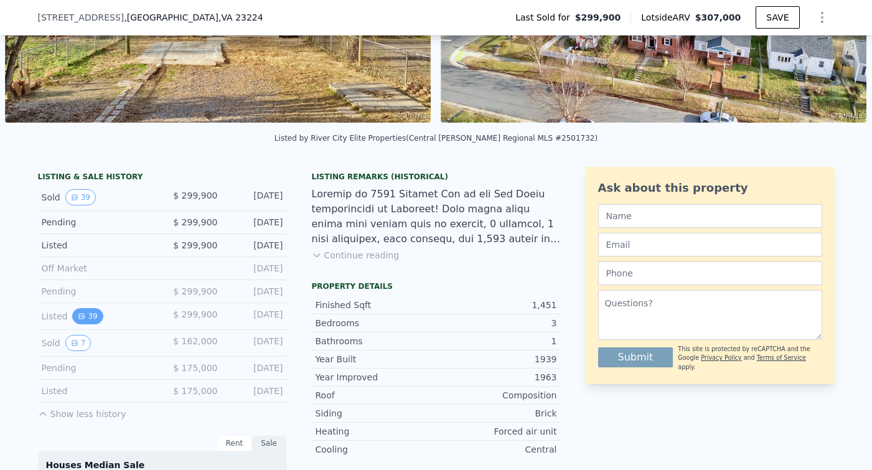
click at [96, 314] on button "39" at bounding box center [87, 316] width 31 height 16
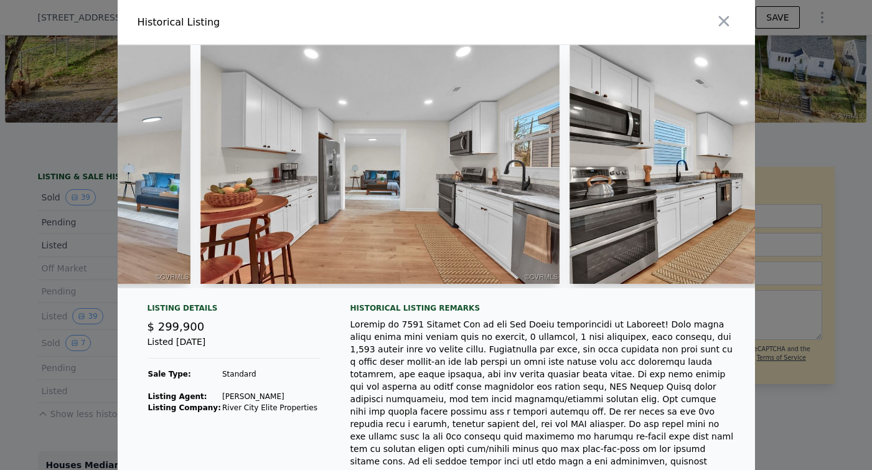
scroll to position [0, 4989]
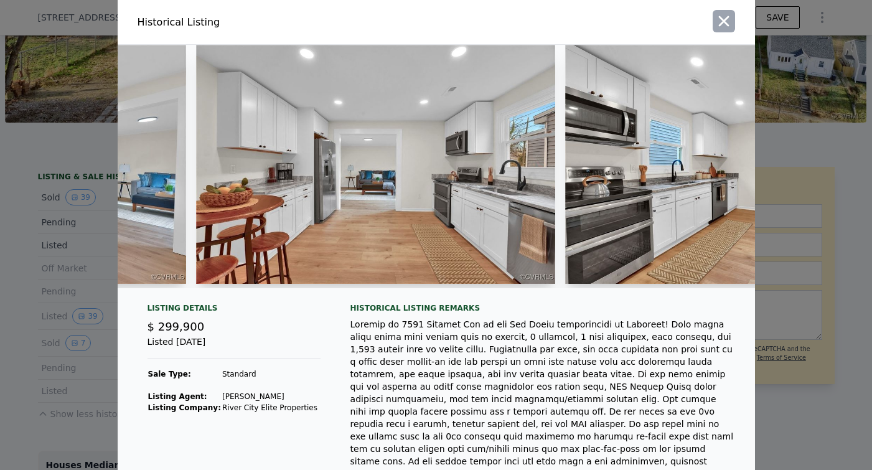
click at [726, 16] on icon "button" at bounding box center [723, 20] width 17 height 17
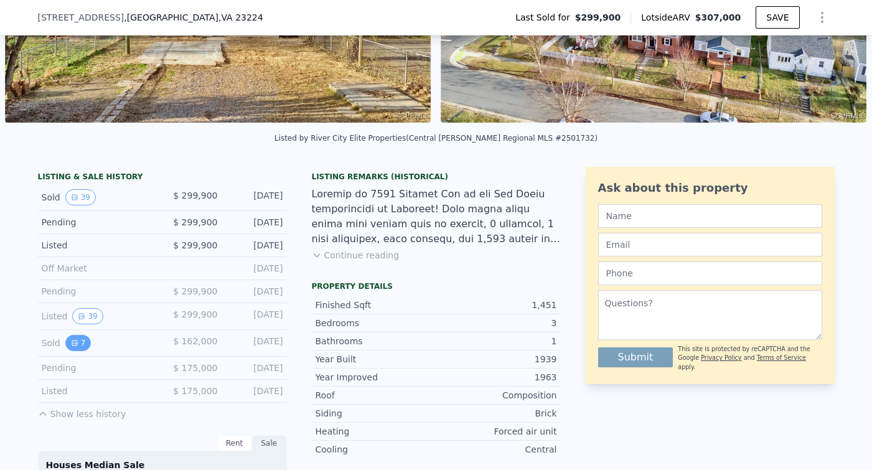
click at [76, 341] on icon "View historical data" at bounding box center [74, 342] width 7 height 7
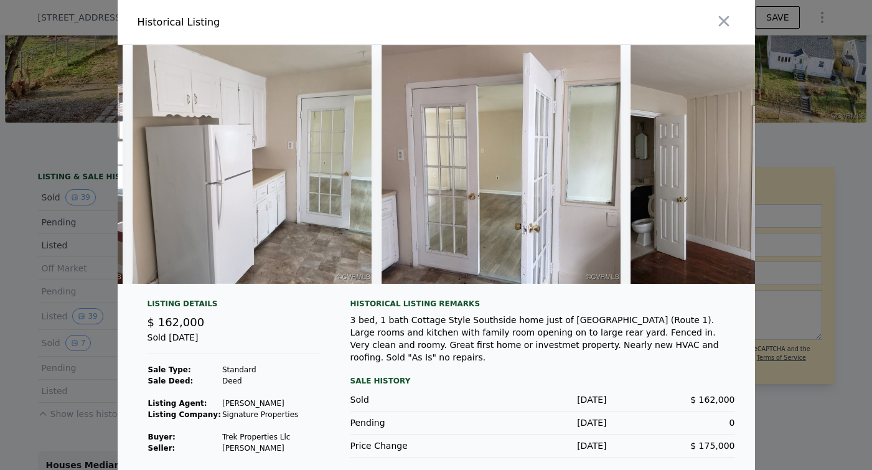
scroll to position [0, 1134]
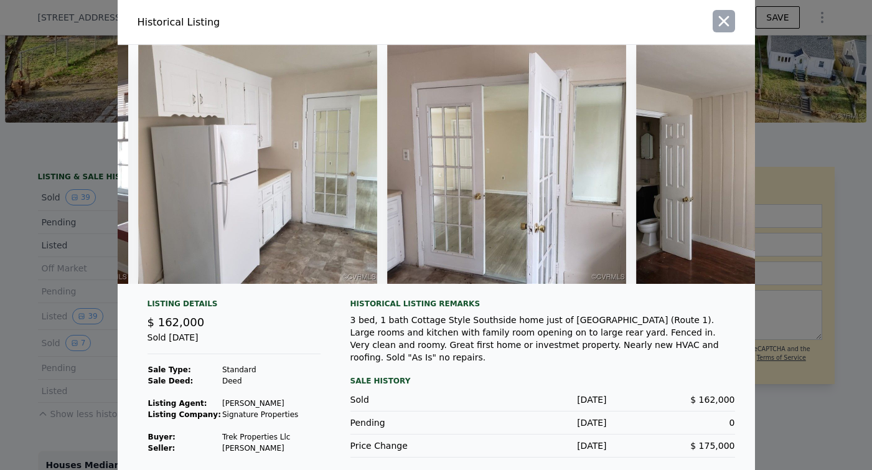
click at [730, 17] on icon "button" at bounding box center [723, 20] width 17 height 17
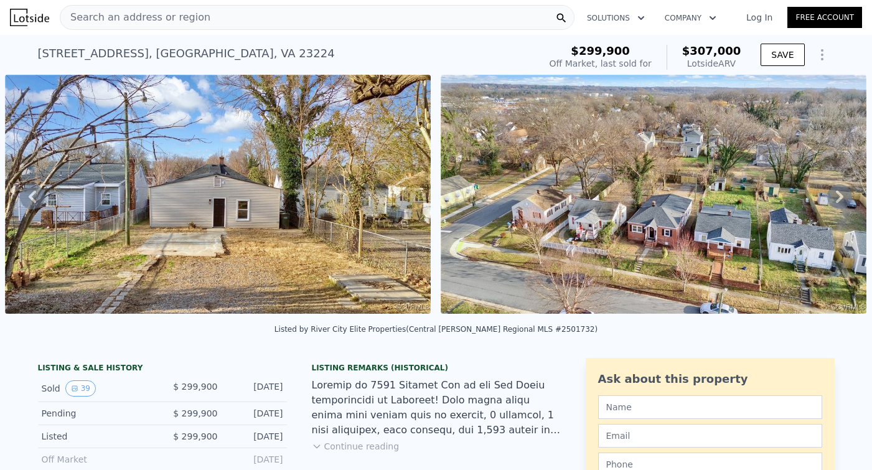
scroll to position [0, 0]
click at [146, 15] on span "Search an address or region" at bounding box center [135, 17] width 150 height 15
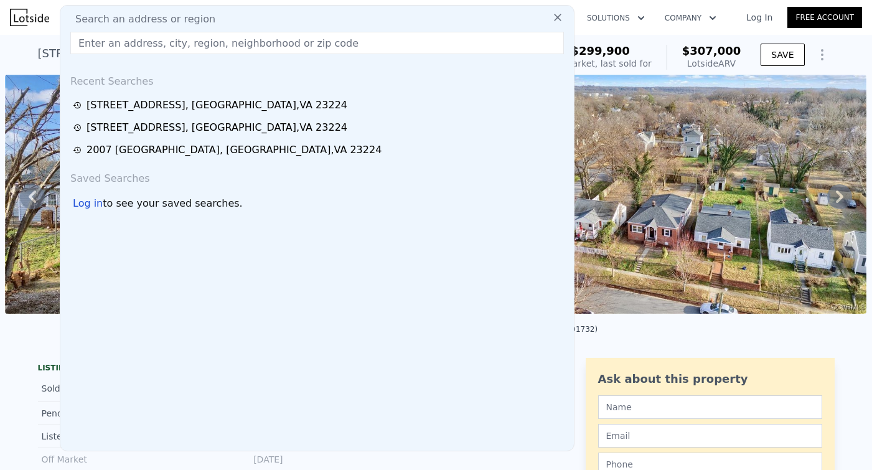
click at [24, 52] on div "1804 Halifax Ave , Richmond , VA 23224 Sold Mar 2025 for $299,900 (~ARV $307k )…" at bounding box center [436, 55] width 872 height 40
